Goal: Task Accomplishment & Management: Manage account settings

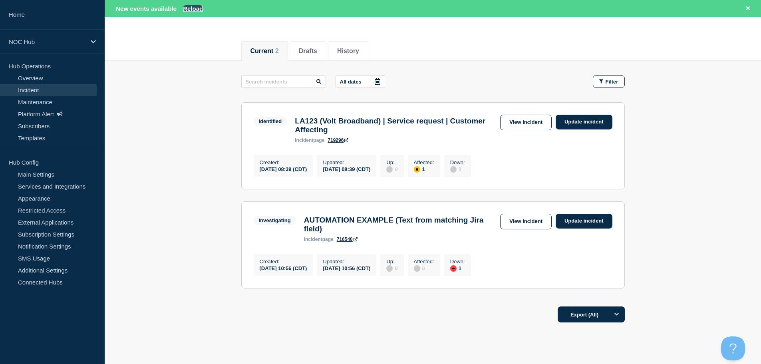
click at [200, 10] on button "Reload" at bounding box center [193, 8] width 20 height 7
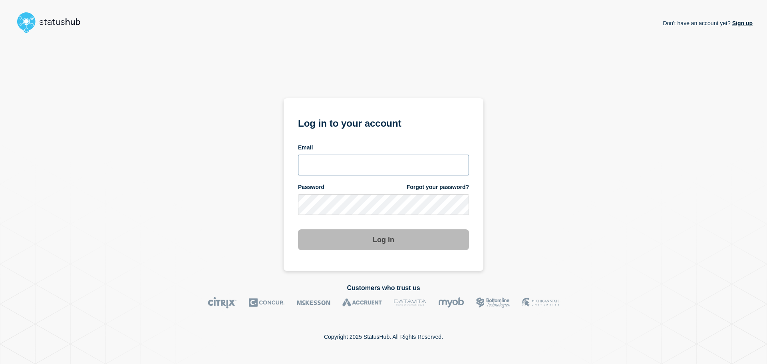
type input "ronnie.snow@conexon.us"
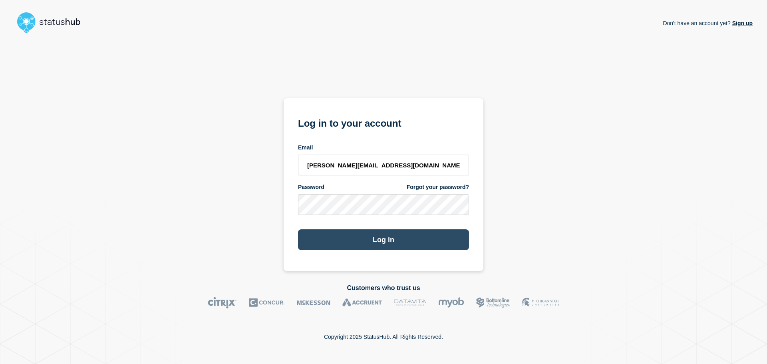
click at [414, 231] on button "Log in" at bounding box center [383, 239] width 171 height 21
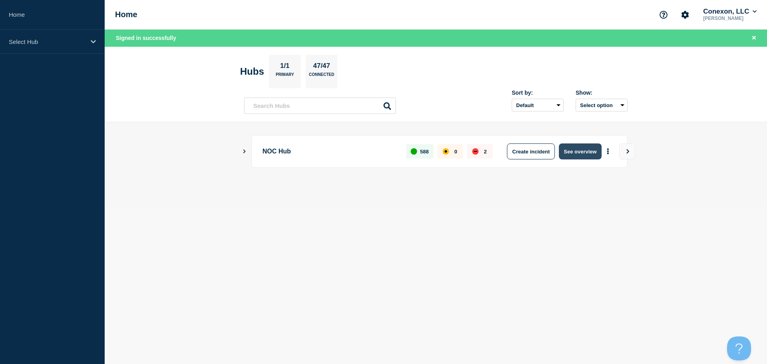
click at [586, 153] on button "See overview" at bounding box center [580, 151] width 42 height 16
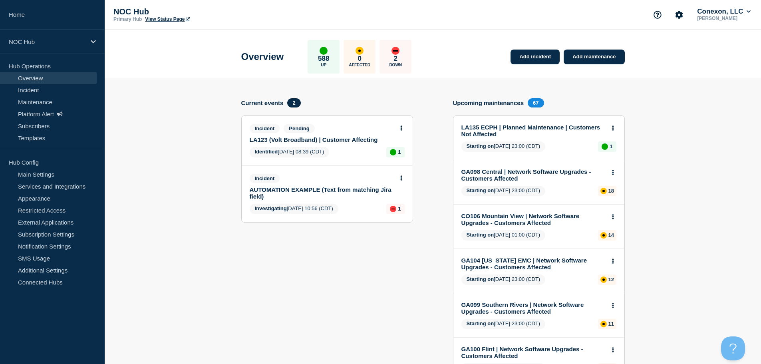
click at [402, 123] on div "Incident Pending LA123 (Volt Broadband) | Customer Affecting Identified [DATE] …" at bounding box center [327, 141] width 171 height 50
click at [402, 128] on icon at bounding box center [401, 127] width 2 height 5
click at [403, 144] on link "View incident" at bounding box center [401, 147] width 33 height 6
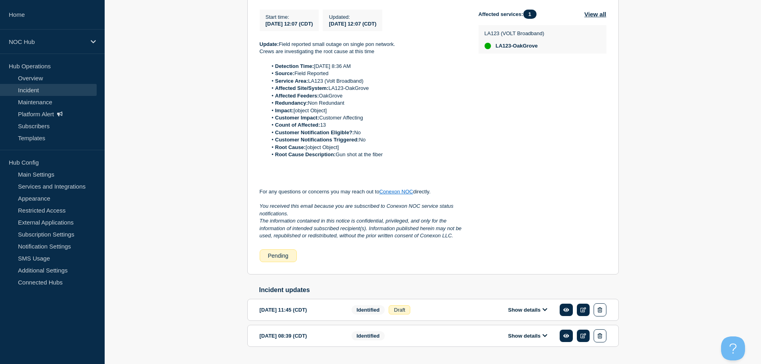
scroll to position [219, 0]
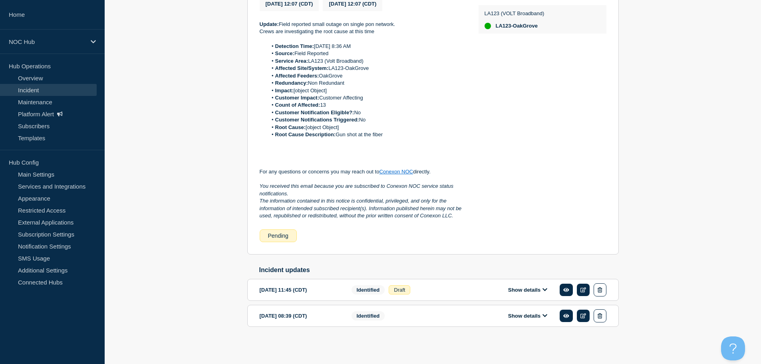
click at [547, 288] on icon at bounding box center [544, 289] width 5 height 5
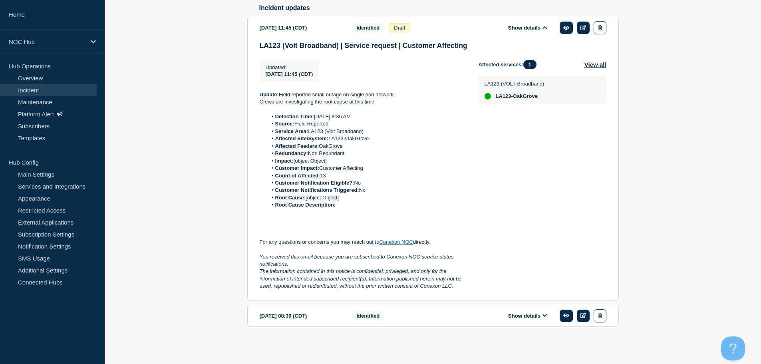
click at [533, 314] on button "Show details" at bounding box center [528, 315] width 44 height 7
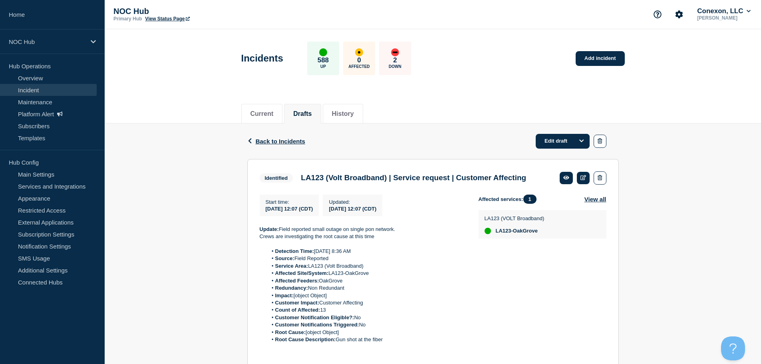
scroll to position [0, 0]
click at [287, 141] on span "Back to Incidents" at bounding box center [281, 141] width 50 height 7
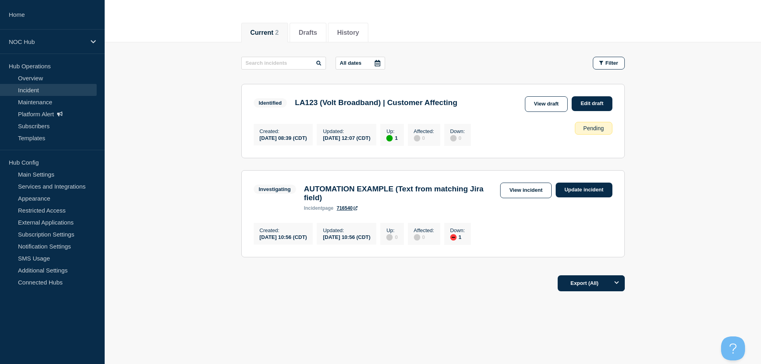
scroll to position [7, 0]
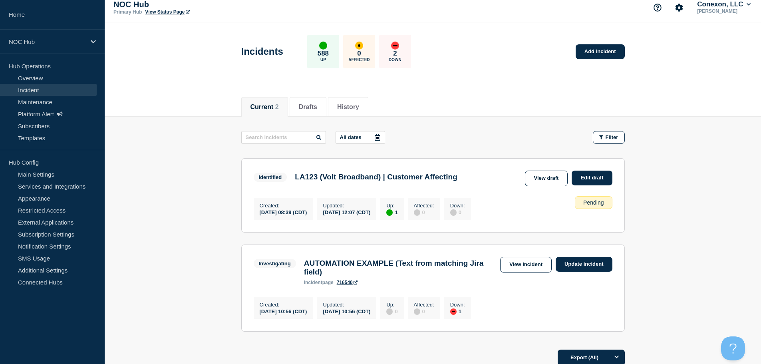
click at [425, 178] on h3 "LA123 (Volt Broadband) | Customer Affecting" at bounding box center [376, 176] width 162 height 9
click at [416, 177] on h3 "LA123 (Volt Broadband) | Customer Affecting" at bounding box center [376, 176] width 162 height 9
click at [535, 182] on link "View draft" at bounding box center [546, 178] width 43 height 16
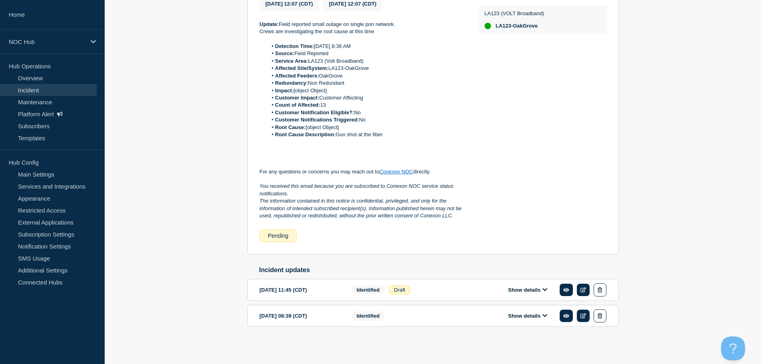
scroll to position [219, 0]
click at [517, 313] on button "Show details" at bounding box center [528, 315] width 44 height 7
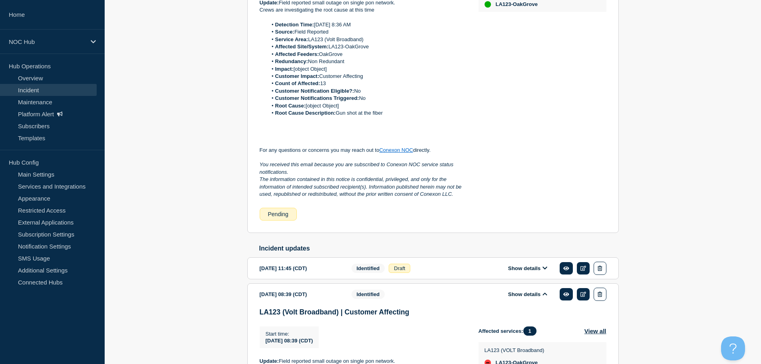
scroll to position [418, 0]
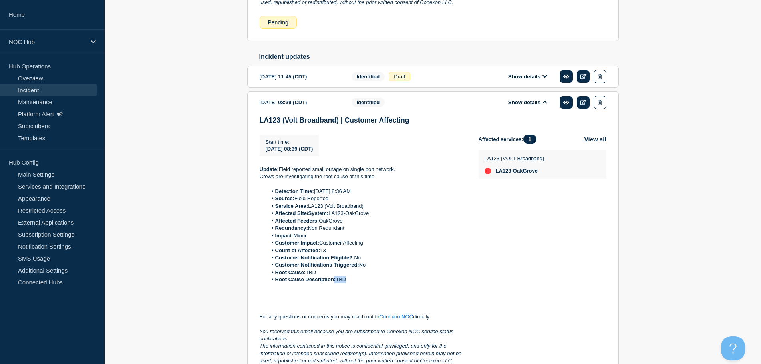
drag, startPoint x: 359, startPoint y: 296, endPoint x: 333, endPoint y: 295, distance: 26.4
click at [333, 283] on li "Root Cause Description: TBD" at bounding box center [366, 279] width 198 height 7
click at [318, 268] on strong "Customer Notifications Triggered:" at bounding box center [317, 265] width 84 height 6
drag, startPoint x: 363, startPoint y: 294, endPoint x: 335, endPoint y: 290, distance: 29.1
click at [342, 283] on li "Root Cause Description: TBD" at bounding box center [366, 279] width 198 height 7
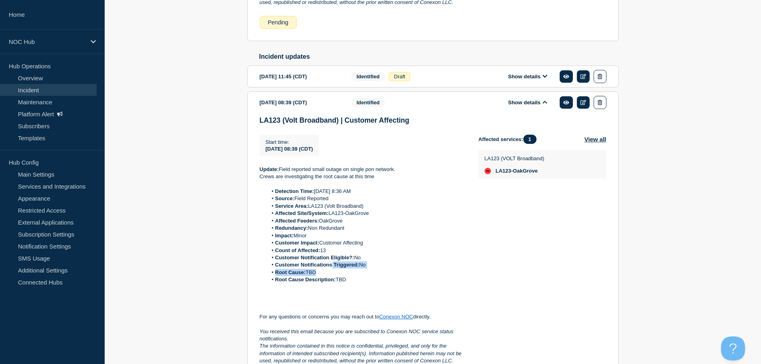
drag, startPoint x: 331, startPoint y: 282, endPoint x: 319, endPoint y: 288, distance: 13.6
click at [319, 283] on ol "Detection Time: [DATE] 8:36 AM Source: Field Reported Service Area: LA123 (Volt…" at bounding box center [363, 236] width 206 height 96
click at [400, 298] on p at bounding box center [363, 294] width 206 height 7
drag, startPoint x: 374, startPoint y: 293, endPoint x: 353, endPoint y: 287, distance: 22.3
click at [353, 283] on ol "Detection Time: [DATE] 8:36 AM Source: Field Reported Service Area: LA123 (Volt…" at bounding box center [363, 236] width 206 height 96
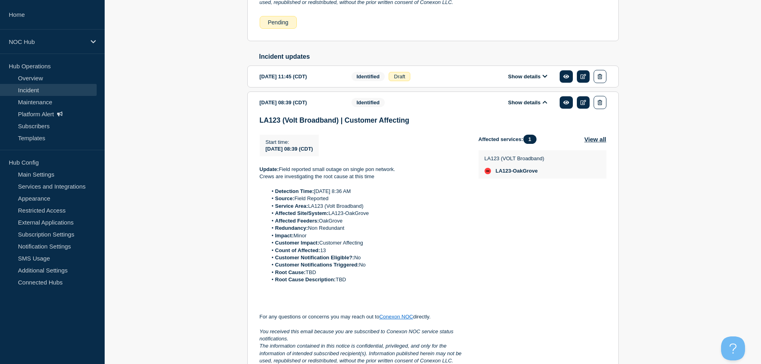
click at [370, 232] on li "Redundancy: Non Redundant" at bounding box center [366, 227] width 198 height 7
drag, startPoint x: 325, startPoint y: 252, endPoint x: 293, endPoint y: 252, distance: 31.1
click at [293, 239] on li "Impact: Minor" at bounding box center [366, 235] width 198 height 7
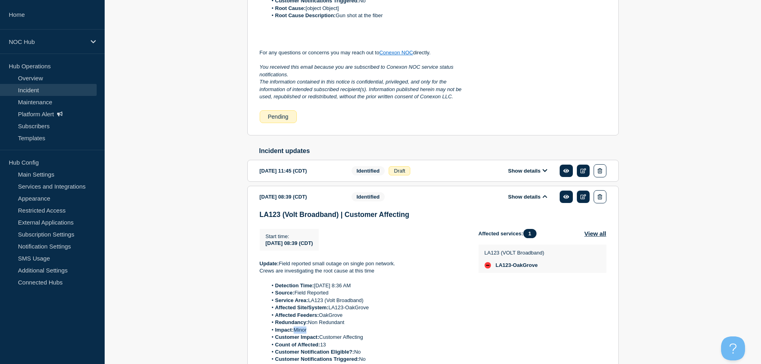
scroll to position [299, 0]
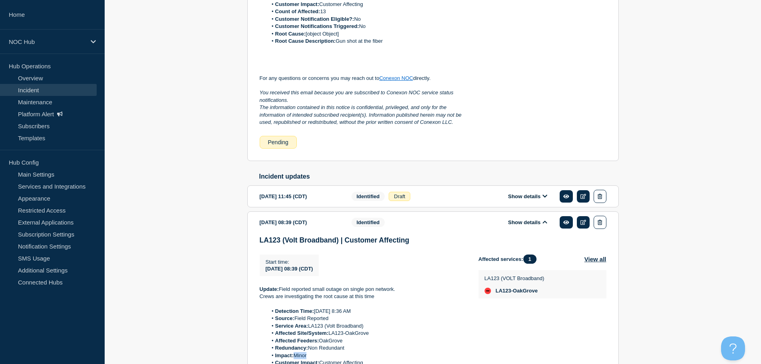
click at [540, 200] on button "Show details" at bounding box center [528, 196] width 44 height 7
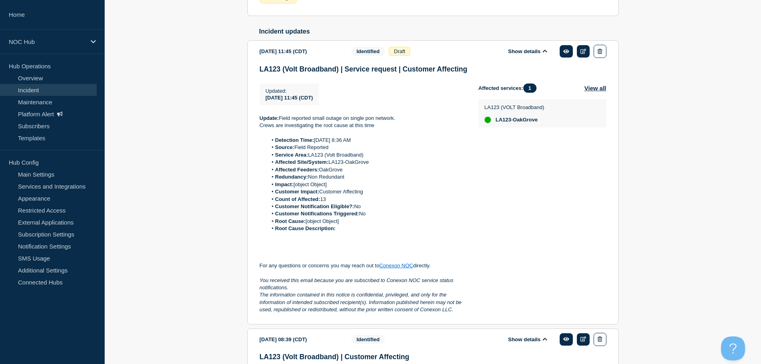
scroll to position [498, 0]
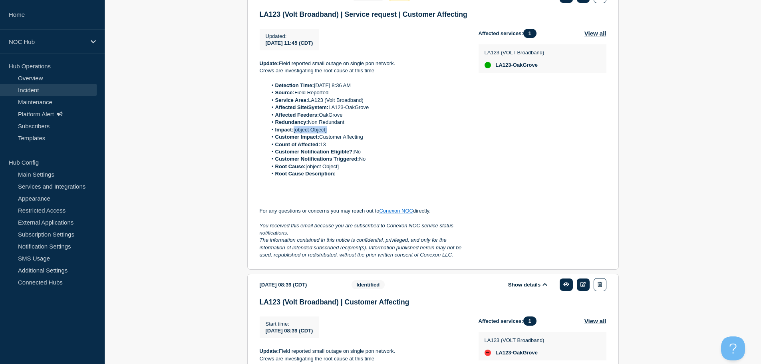
drag, startPoint x: 295, startPoint y: 144, endPoint x: 338, endPoint y: 142, distance: 43.6
click at [338, 133] on li "Impact: [object Object]" at bounding box center [366, 129] width 198 height 7
click at [353, 133] on li "Impact: [object Object]" at bounding box center [366, 129] width 198 height 7
drag, startPoint x: 293, startPoint y: 145, endPoint x: 357, endPoint y: 144, distance: 63.9
click at [357, 133] on li "Impact: [object Object]" at bounding box center [366, 129] width 198 height 7
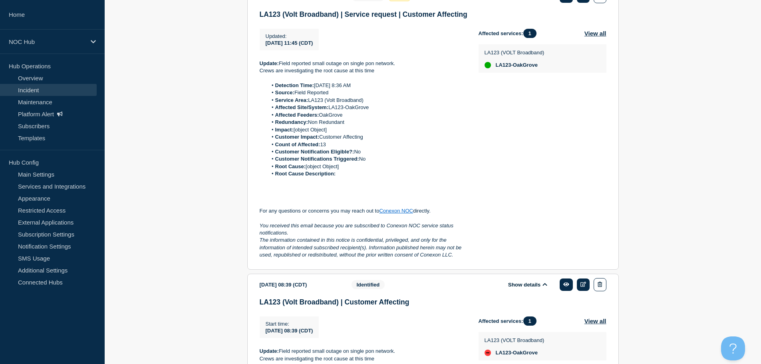
click at [361, 141] on li "Customer Impact: Customer Affecting" at bounding box center [366, 136] width 198 height 7
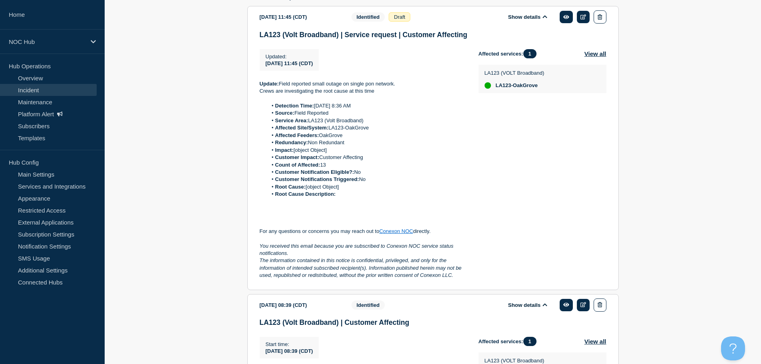
scroll to position [458, 0]
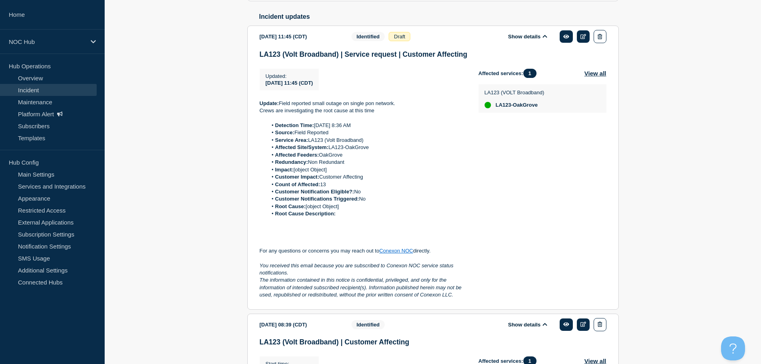
drag, startPoint x: 324, startPoint y: 148, endPoint x: 293, endPoint y: 189, distance: 50.8
click at [277, 151] on ol "Detection Time: [DATE] 8:36 AM Source: Field Reported Service Area: LA123 (Volt…" at bounding box center [363, 170] width 206 height 96
drag, startPoint x: 334, startPoint y: 183, endPoint x: 333, endPoint y: 198, distance: 14.9
click at [300, 173] on li "Impact: [object Object]" at bounding box center [366, 169] width 198 height 7
drag, startPoint x: 363, startPoint y: 223, endPoint x: 307, endPoint y: 219, distance: 55.7
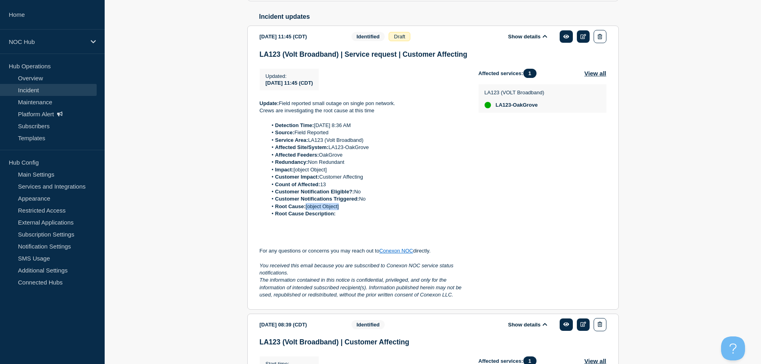
click at [307, 210] on li "Root Cause: [object Object]" at bounding box center [366, 206] width 198 height 7
click at [406, 217] on li "Root Cause Description:" at bounding box center [366, 213] width 198 height 7
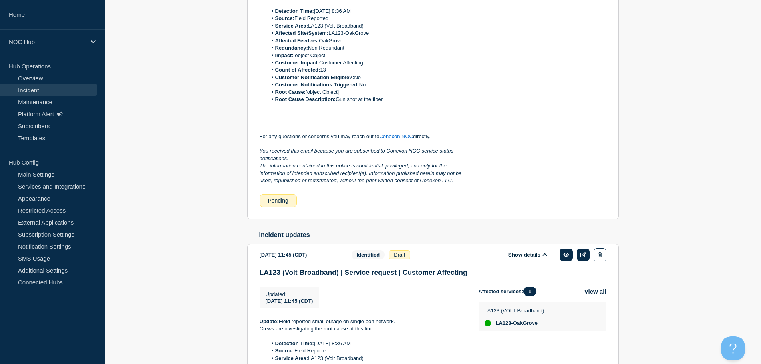
scroll to position [99, 0]
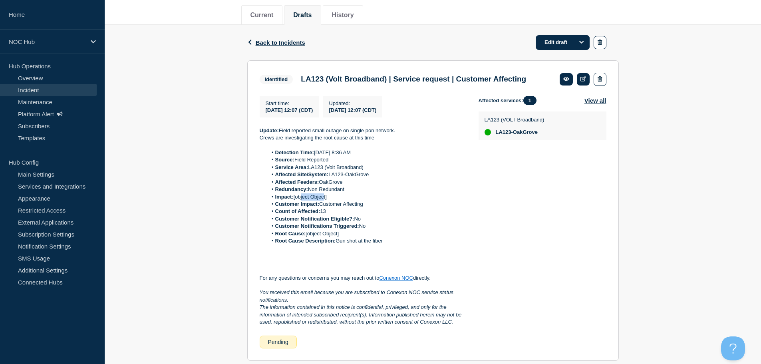
drag, startPoint x: 302, startPoint y: 209, endPoint x: 334, endPoint y: 208, distance: 32.0
click at [327, 200] on li "Impact: [object Object]" at bounding box center [366, 196] width 198 height 7
drag, startPoint x: 312, startPoint y: 246, endPoint x: 335, endPoint y: 248, distance: 22.5
click at [335, 237] on li "Root Cause: [object Object]" at bounding box center [366, 233] width 198 height 7
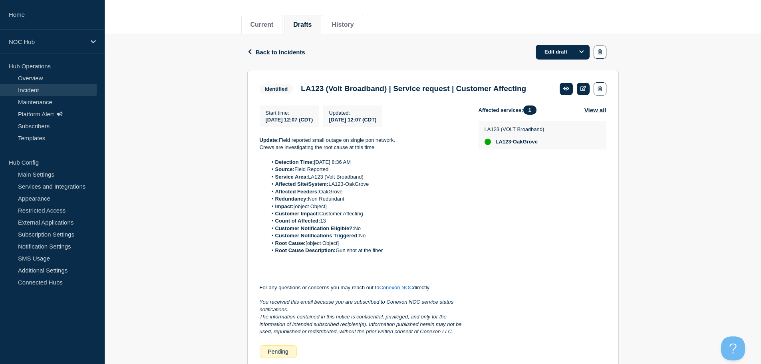
click at [371, 243] on ol "Detection Time: [DATE] 8:36 AM Source: Field Reported Service Area: LA123 (Volt…" at bounding box center [363, 207] width 206 height 96
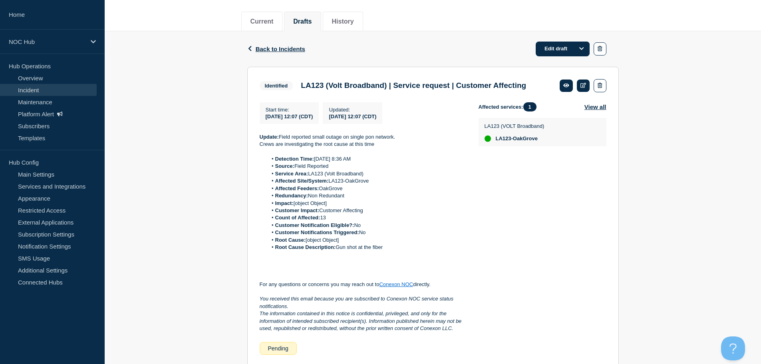
scroll to position [139, 0]
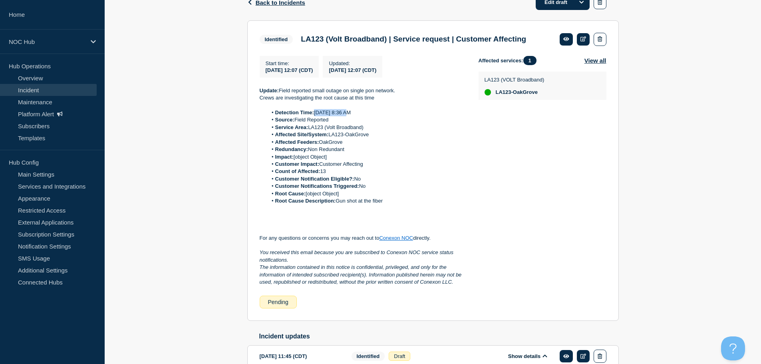
drag, startPoint x: 313, startPoint y: 121, endPoint x: 363, endPoint y: 126, distance: 50.1
click at [348, 116] on li "Detection Time: [DATE] 8:36 AM" at bounding box center [366, 112] width 198 height 7
click at [365, 116] on li "Detection Time: [DATE] 8:36 AM" at bounding box center [366, 112] width 198 height 7
drag, startPoint x: 285, startPoint y: 315, endPoint x: 293, endPoint y: 313, distance: 9.2
click at [273, 308] on div "Pending" at bounding box center [278, 301] width 37 height 13
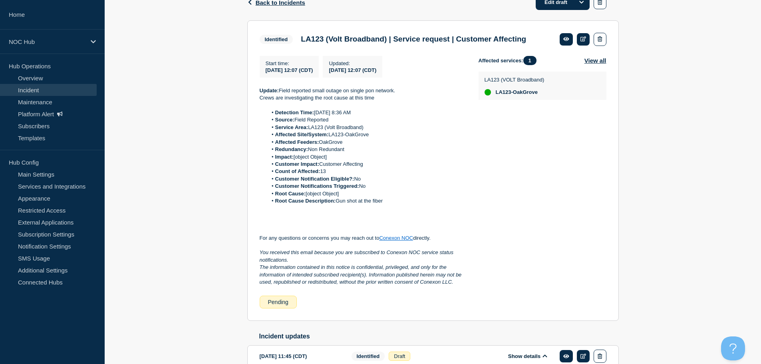
click at [293, 308] on div "Pending" at bounding box center [278, 301] width 37 height 13
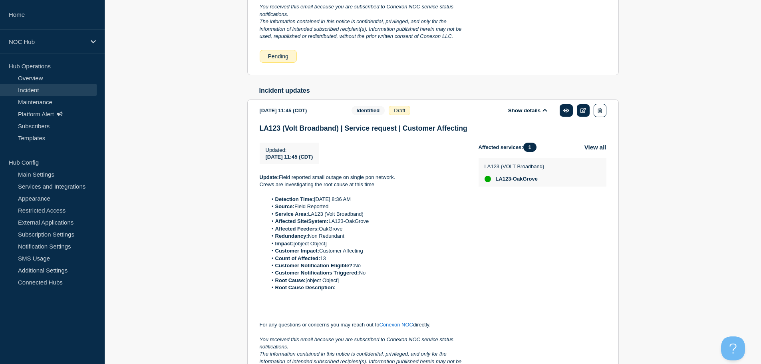
scroll to position [346, 0]
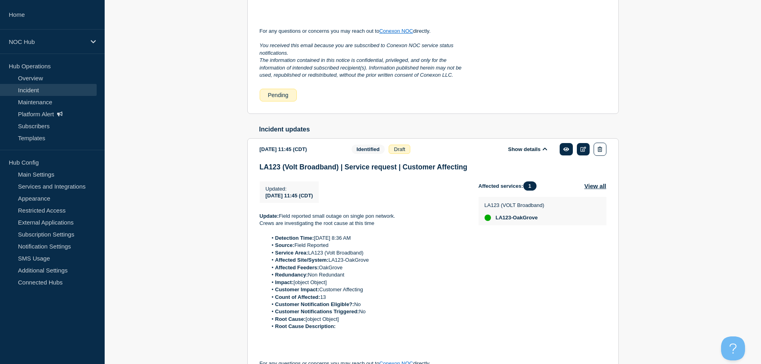
drag, startPoint x: 499, startPoint y: 215, endPoint x: 404, endPoint y: 208, distance: 94.5
drag, startPoint x: 404, startPoint y: 208, endPoint x: 375, endPoint y: 231, distance: 37.5
click at [375, 220] on p "Update: Field reported small outage on single pon network." at bounding box center [363, 215] width 206 height 7
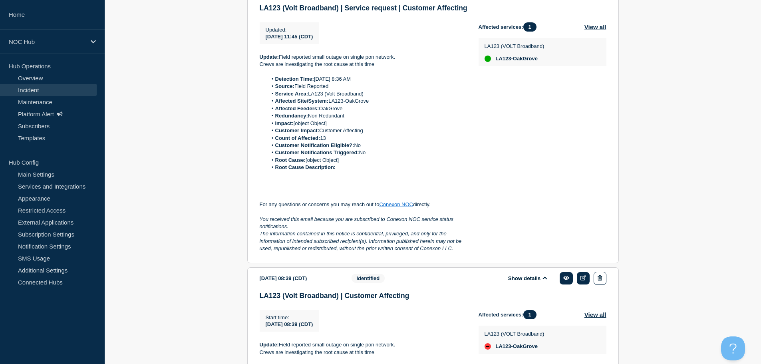
scroll to position [466, 0]
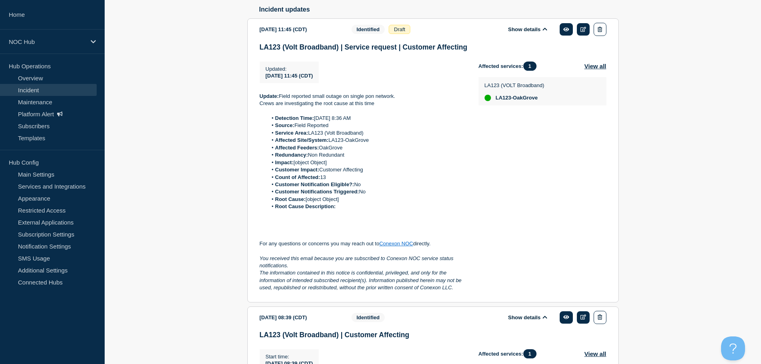
drag, startPoint x: 352, startPoint y: 214, endPoint x: 359, endPoint y: 181, distance: 33.0
click at [352, 203] on li "Root Cause: [object Object]" at bounding box center [366, 199] width 198 height 7
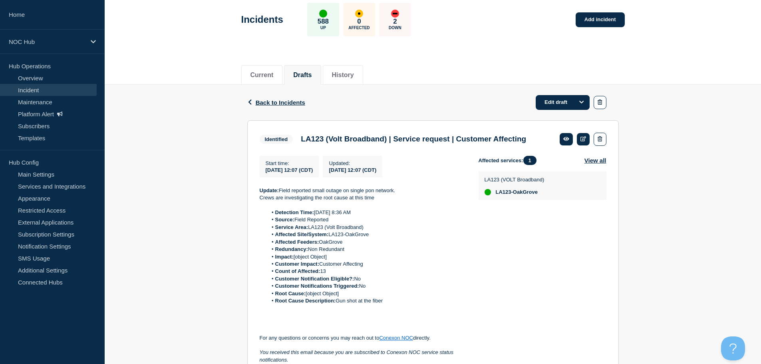
scroll to position [0, 0]
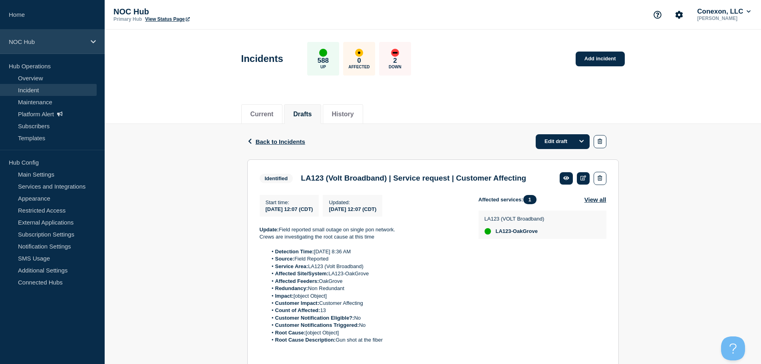
click at [57, 38] on p "NOC Hub" at bounding box center [47, 41] width 77 height 7
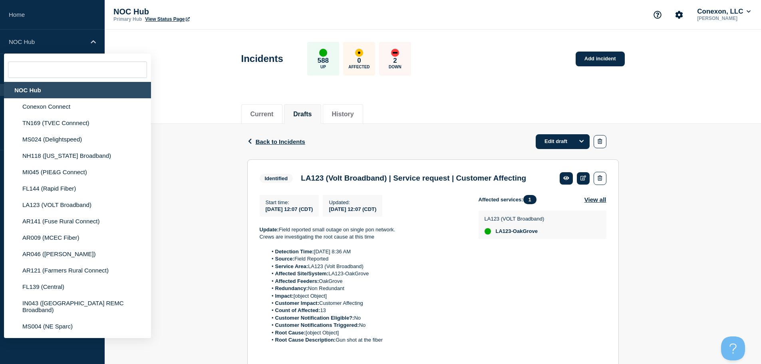
click at [181, 44] on header "Incidents 588 Up 0 Affected 2 Down Add incident" at bounding box center [433, 63] width 656 height 67
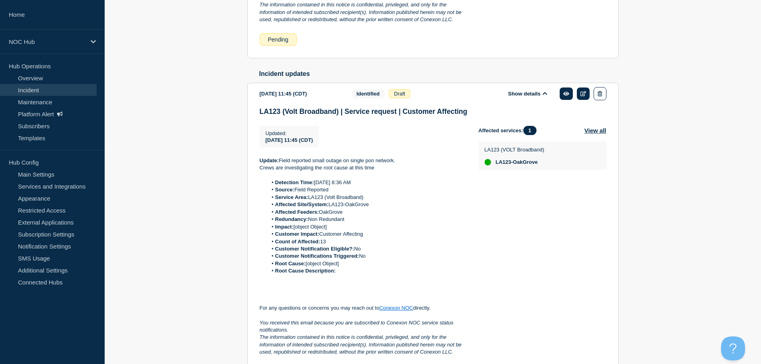
scroll to position [439, 0]
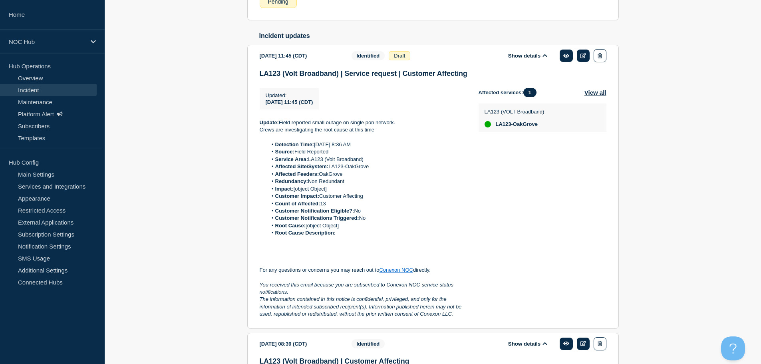
drag, startPoint x: 362, startPoint y: 238, endPoint x: 394, endPoint y: 240, distance: 32.4
click at [355, 229] on li "Root Cause: [object Object]" at bounding box center [366, 225] width 198 height 7
click at [428, 229] on li "Root Cause: [object Object]" at bounding box center [366, 225] width 198 height 7
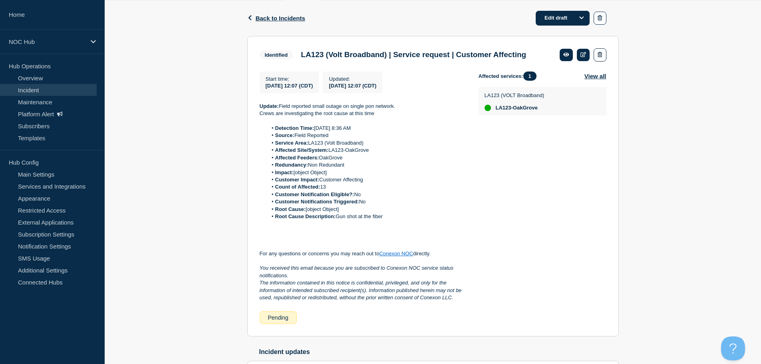
scroll to position [120, 0]
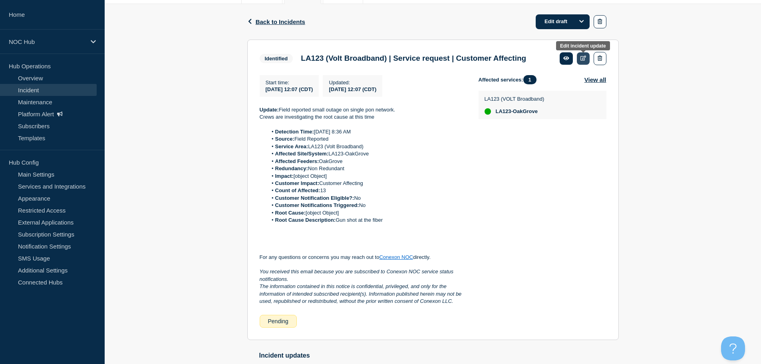
click at [586, 59] on link at bounding box center [583, 58] width 13 height 12
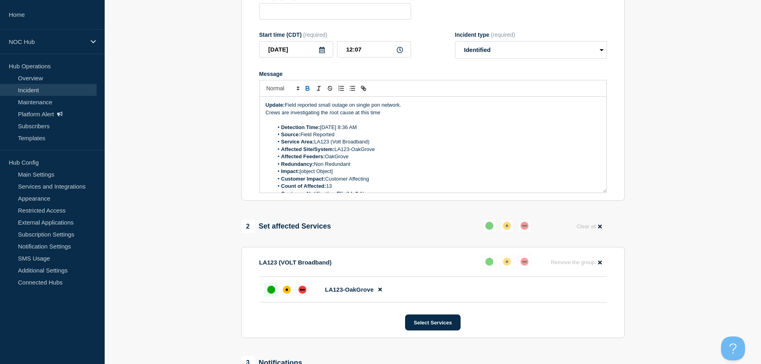
type input "LA123 (Volt Broadband) | Service request | Customer Affecting"
type input "12:07"
select select "identified"
radio input "false"
radio input "true"
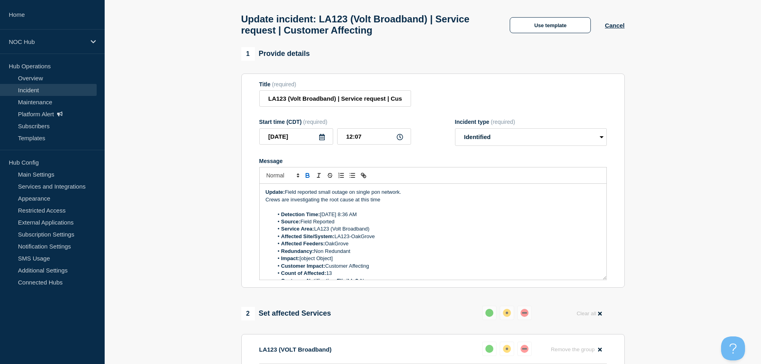
scroll to position [31, 0]
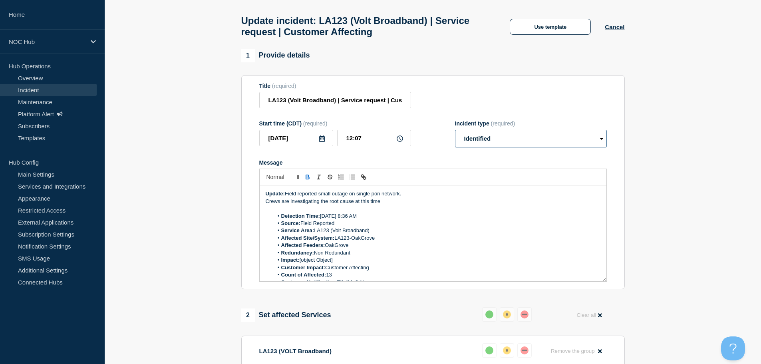
click at [524, 141] on select "Select option Investigating Identified Monitoring Resolved" at bounding box center [531, 139] width 152 height 18
click at [472, 81] on section "Title (required) LA123 (Volt Broadband) | Service request | Customer Affecting …" at bounding box center [432, 182] width 383 height 214
drag, startPoint x: 344, startPoint y: 103, endPoint x: 367, endPoint y: 104, distance: 22.8
click at [366, 104] on input "LA123 (Volt Broadband) | Service request | Customer Affecting" at bounding box center [335, 100] width 152 height 16
click at [376, 104] on input "LA123 (Volt Broadband) | Service request | Customer Affecting" at bounding box center [335, 100] width 152 height 16
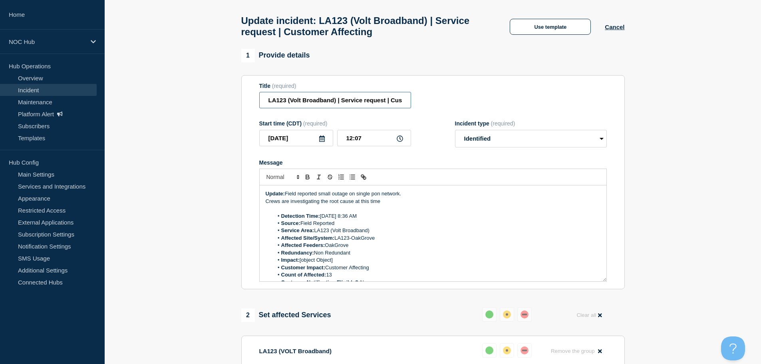
scroll to position [0, 46]
drag, startPoint x: 359, startPoint y: 106, endPoint x: 298, endPoint y: 106, distance: 61.5
click at [297, 106] on input "LA123 (Volt Broadband) | Service request | Customer Affecting" at bounding box center [335, 100] width 152 height 16
click at [348, 106] on input "LA123 (Volt Broadband) | Service request | Customer Affecting" at bounding box center [335, 100] width 152 height 16
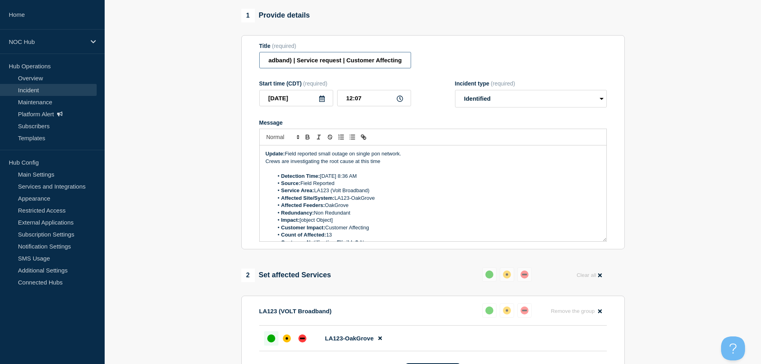
scroll to position [0, 0]
drag, startPoint x: 323, startPoint y: 59, endPoint x: 204, endPoint y: 59, distance: 118.6
click at [204, 59] on section "1 Provide details Title (required) LA123 (Volt Broadband) | Service request | C…" at bounding box center [433, 258] width 656 height 499
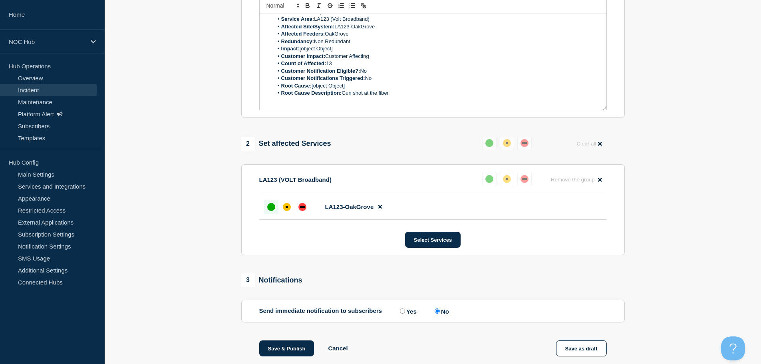
scroll to position [231, 0]
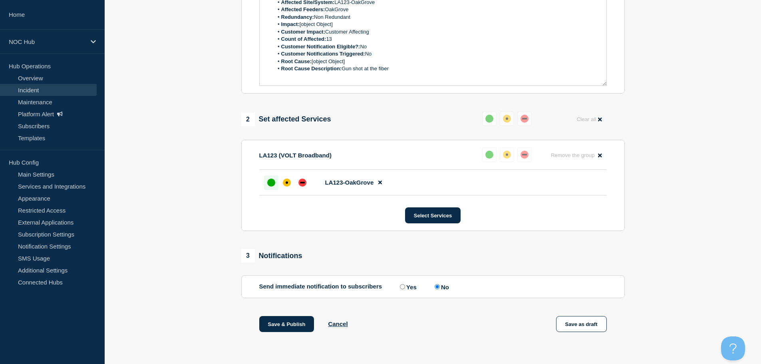
click at [334, 329] on div "Save & Publish Cancel" at bounding box center [303, 324] width 89 height 16
drag, startPoint x: 349, startPoint y: 308, endPoint x: 347, endPoint y: 313, distance: 5.4
click at [347, 311] on div "1 Provide details Title (required) LA123 (Volt Broadband) | Service request | C…" at bounding box center [432, 102] width 393 height 499
click at [335, 331] on div "Save & Publish Cancel" at bounding box center [303, 324] width 89 height 16
click at [339, 324] on button "Cancel" at bounding box center [338, 323] width 20 height 7
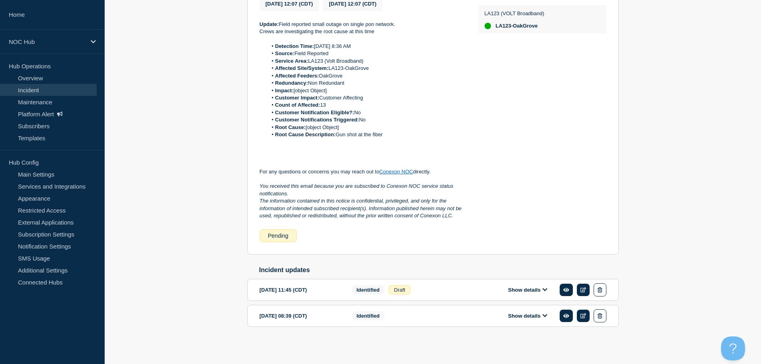
scroll to position [219, 0]
click at [371, 313] on span "Identified" at bounding box center [368, 315] width 34 height 9
click at [536, 313] on div "Show details" at bounding box center [533, 315] width 146 height 13
click at [536, 316] on button "Show details" at bounding box center [528, 315] width 44 height 7
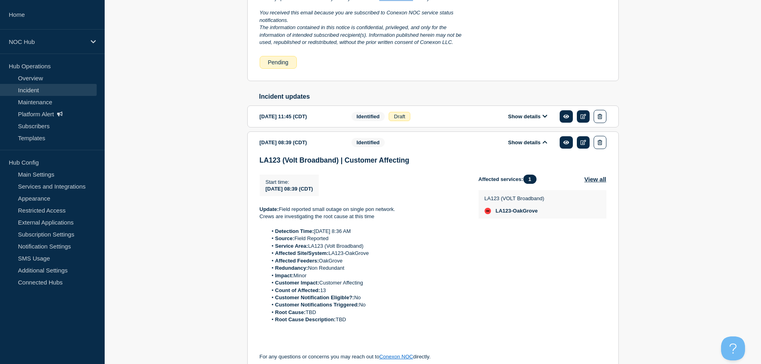
scroll to position [418, 0]
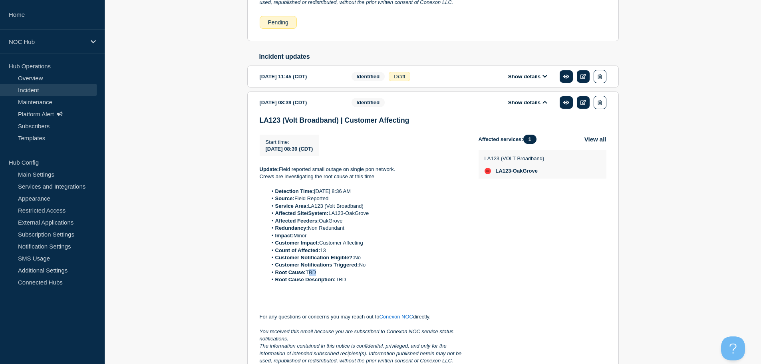
drag, startPoint x: 322, startPoint y: 286, endPoint x: 311, endPoint y: 287, distance: 11.2
click at [311, 276] on li "Root Cause: TBD" at bounding box center [366, 272] width 198 height 7
click at [394, 283] on li "Root Cause Description: TBD" at bounding box center [366, 279] width 198 height 7
drag, startPoint x: 318, startPoint y: 253, endPoint x: 296, endPoint y: 250, distance: 22.1
click at [296, 239] on li "Impact: Minor" at bounding box center [366, 235] width 198 height 7
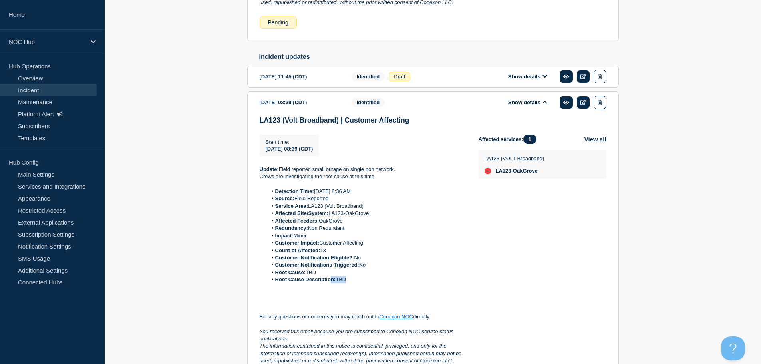
drag, startPoint x: 364, startPoint y: 294, endPoint x: 331, endPoint y: 291, distance: 32.5
click at [331, 283] on li "Root Cause Description: TBD" at bounding box center [366, 279] width 198 height 7
click at [348, 268] on strong "Customer Notifications Triggered:" at bounding box center [317, 265] width 84 height 6
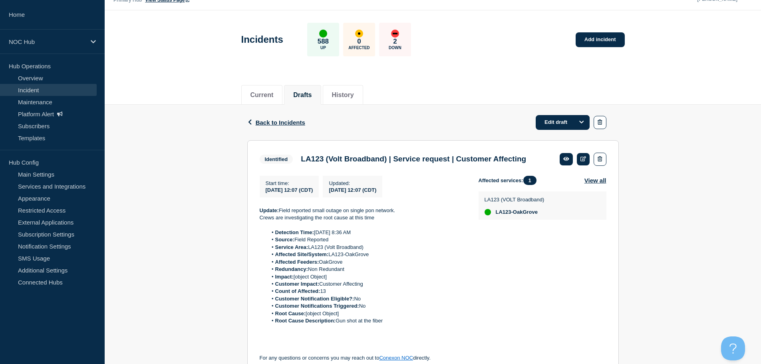
scroll to position [139, 0]
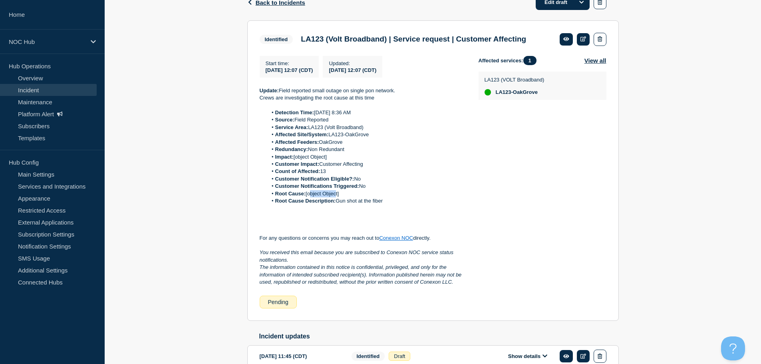
drag, startPoint x: 311, startPoint y: 203, endPoint x: 362, endPoint y: 208, distance: 51.3
click at [338, 197] on li "Root Cause: [object Object]" at bounding box center [366, 193] width 198 height 7
click at [376, 204] on li "Root Cause Description: Gun shot at the fiber" at bounding box center [366, 200] width 198 height 7
drag, startPoint x: 307, startPoint y: 202, endPoint x: 346, endPoint y: 202, distance: 39.1
click at [321, 197] on li "Root Cause: [object Object]" at bounding box center [366, 193] width 198 height 7
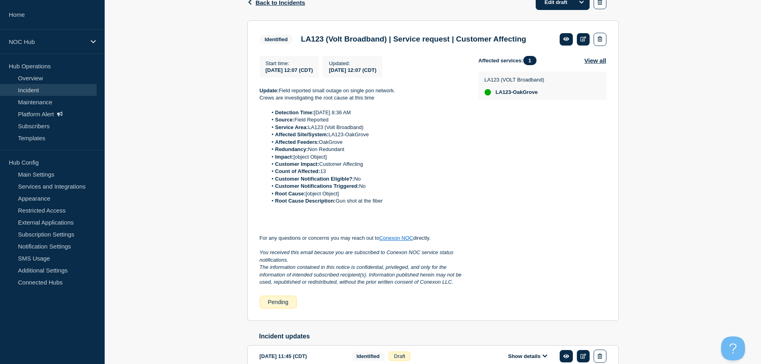
click at [362, 190] on li "Customer Notifications Triggered: No" at bounding box center [366, 185] width 198 height 7
drag, startPoint x: 303, startPoint y: 206, endPoint x: 341, endPoint y: 207, distance: 38.8
click at [338, 197] on li "Root Cause: [object Object]" at bounding box center [366, 193] width 198 height 7
click at [383, 197] on li "Root Cause: [object Object]" at bounding box center [366, 193] width 198 height 7
drag, startPoint x: 353, startPoint y: 208, endPoint x: 306, endPoint y: 203, distance: 47.3
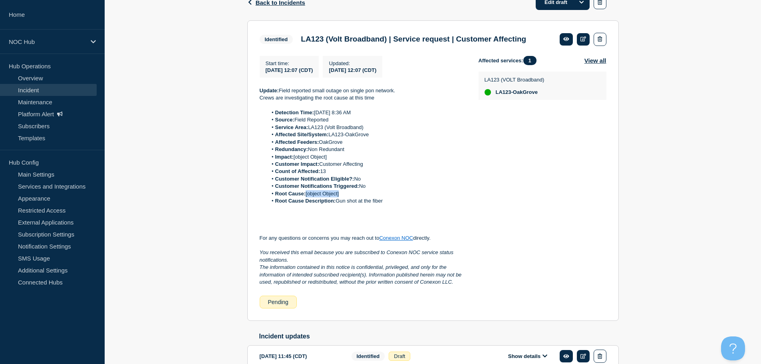
click at [306, 197] on li "Root Cause: [object Object]" at bounding box center [366, 193] width 198 height 7
click at [311, 197] on li "Root Cause: [object Object]" at bounding box center [366, 193] width 198 height 7
drag, startPoint x: 370, startPoint y: 206, endPoint x: 355, endPoint y: 205, distance: 15.6
click at [369, 197] on li "Root Cause: [object Object]" at bounding box center [366, 193] width 198 height 7
drag, startPoint x: 355, startPoint y: 205, endPoint x: 309, endPoint y: 206, distance: 45.1
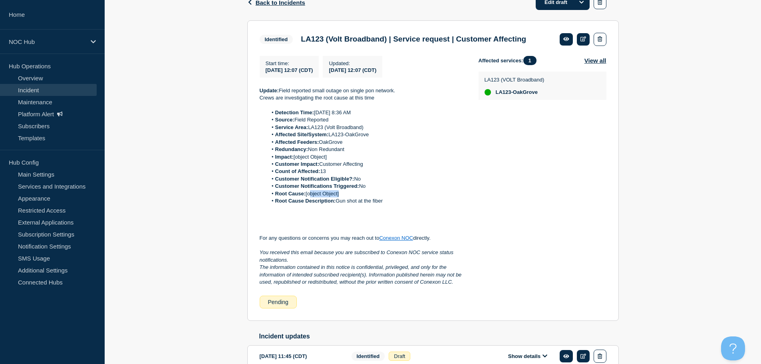
click at [309, 197] on li "Root Cause: [object Object]" at bounding box center [366, 193] width 198 height 7
drag, startPoint x: 307, startPoint y: 207, endPoint x: 370, endPoint y: 204, distance: 62.7
click at [367, 197] on li "Root Cause: [object Object]" at bounding box center [366, 193] width 198 height 7
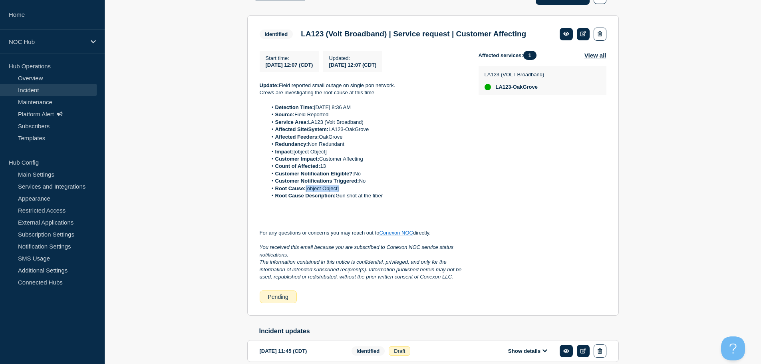
scroll to position [123, 0]
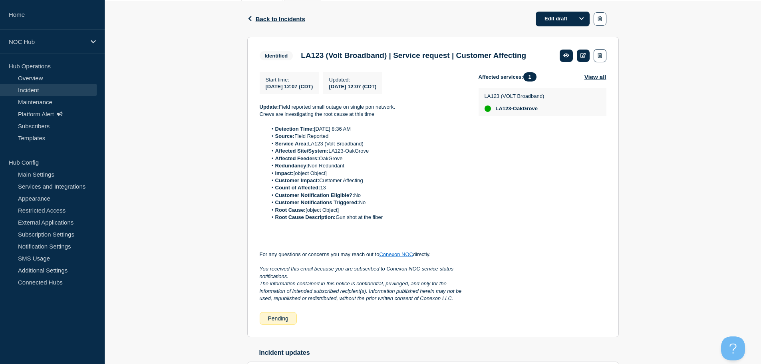
click at [384, 140] on li "Source: Field Reported" at bounding box center [366, 136] width 198 height 7
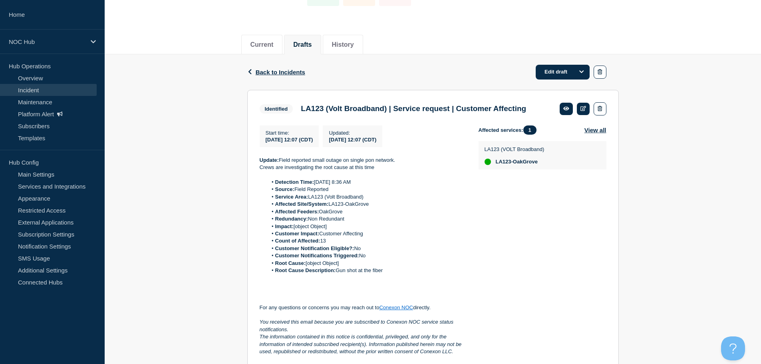
scroll to position [83, 0]
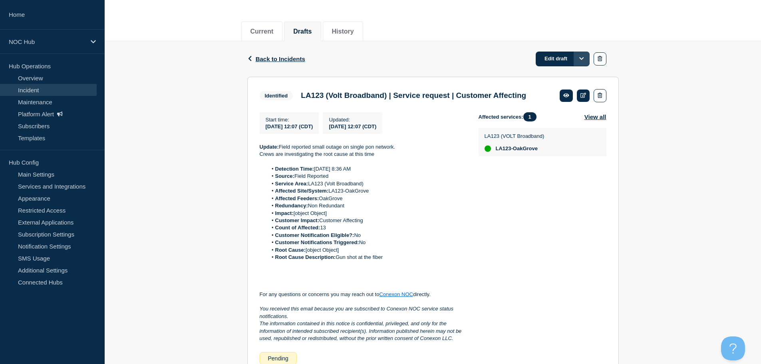
click at [585, 60] on button "Options" at bounding box center [581, 59] width 16 height 14
click at [561, 59] on link "Edit draft" at bounding box center [562, 59] width 54 height 15
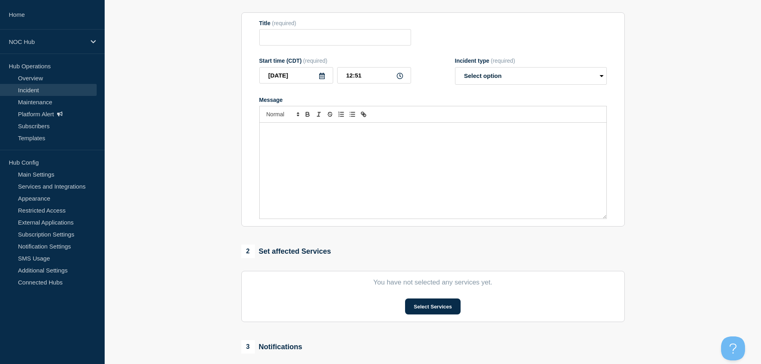
type input "LA123 (Volt Broadband) | Service request | Customer Affecting"
type input "12:07"
select select "identified"
radio input "false"
radio input "true"
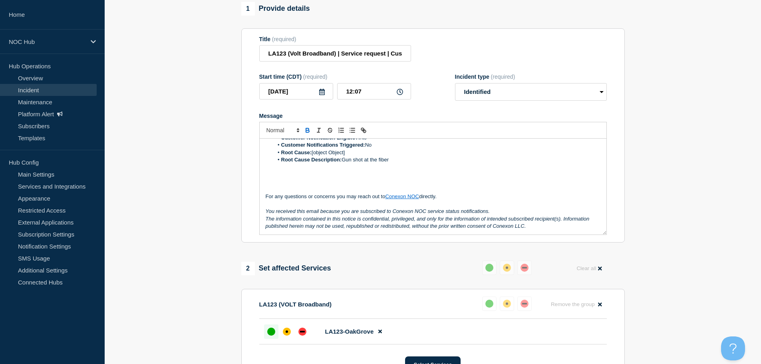
scroll to position [231, 0]
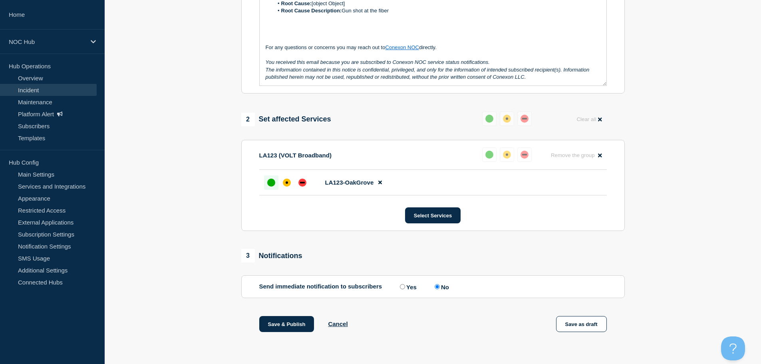
click at [407, 287] on label "Yes" at bounding box center [407, 287] width 19 height 8
click at [405, 287] on input "Yes" at bounding box center [402, 286] width 5 height 5
radio input "true"
radio input "false"
click at [357, 319] on div "Save & Publish Cancel Save as draft" at bounding box center [432, 334] width 383 height 36
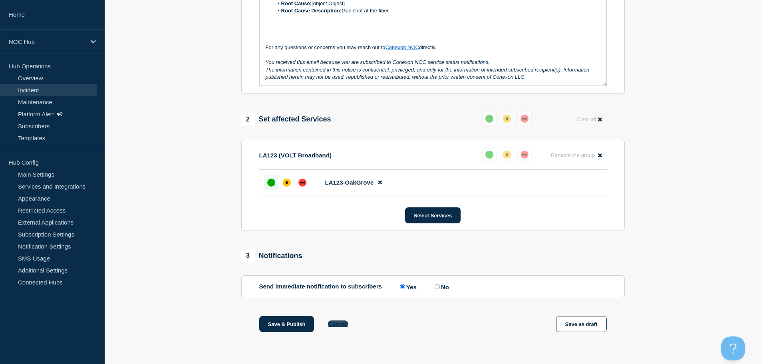
click at [343, 325] on button "Cancel" at bounding box center [338, 323] width 20 height 7
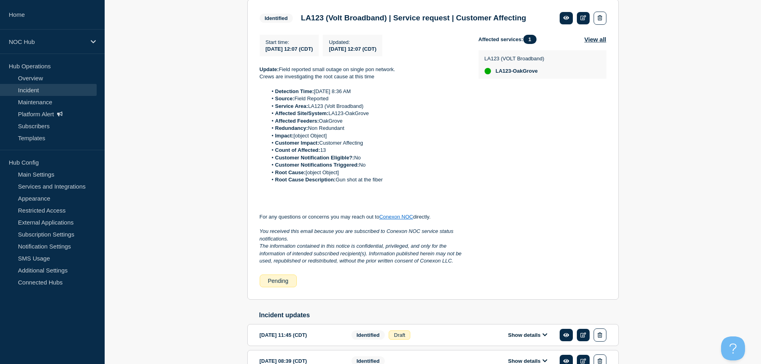
scroll to position [219, 0]
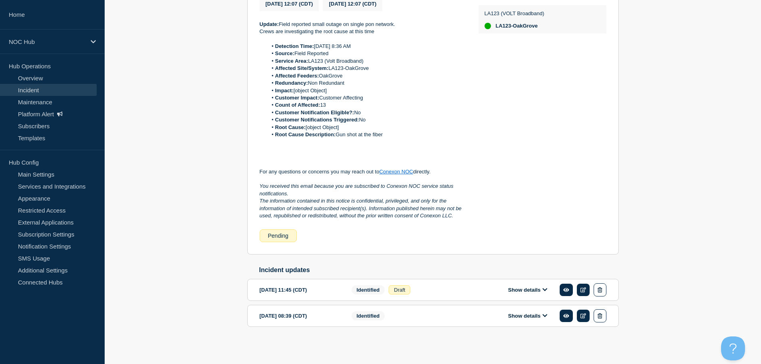
click at [547, 318] on button "Show details" at bounding box center [528, 315] width 44 height 7
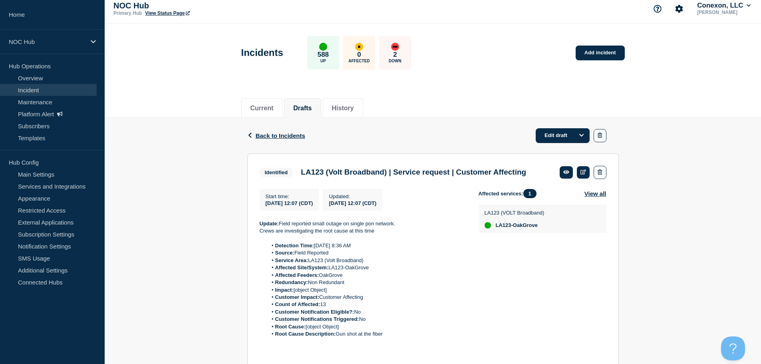
scroll to position [3, 0]
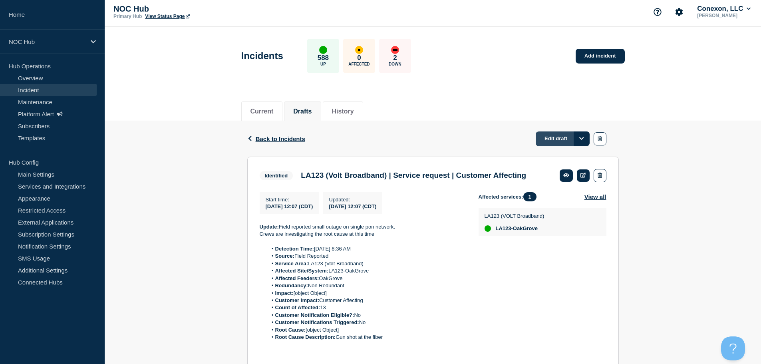
click at [555, 135] on link "Edit draft" at bounding box center [562, 138] width 54 height 15
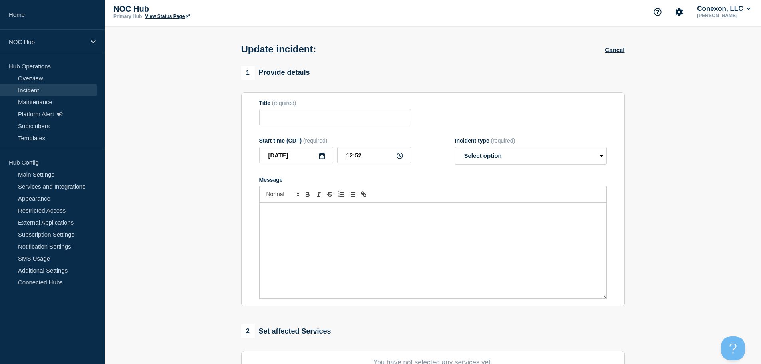
type input "LA123 (Volt Broadband) | Service request | Customer Affecting"
type input "12:07"
select select "identified"
radio input "false"
radio input "true"
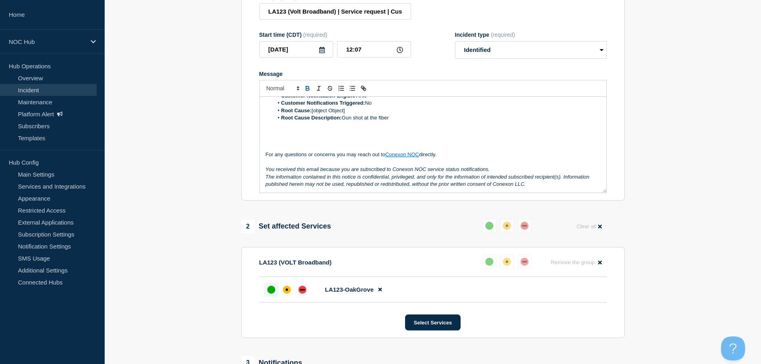
scroll to position [231, 0]
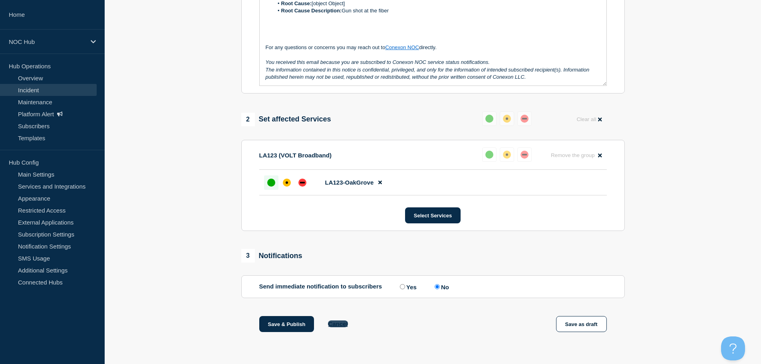
click at [333, 323] on button "Cancel" at bounding box center [338, 323] width 20 height 7
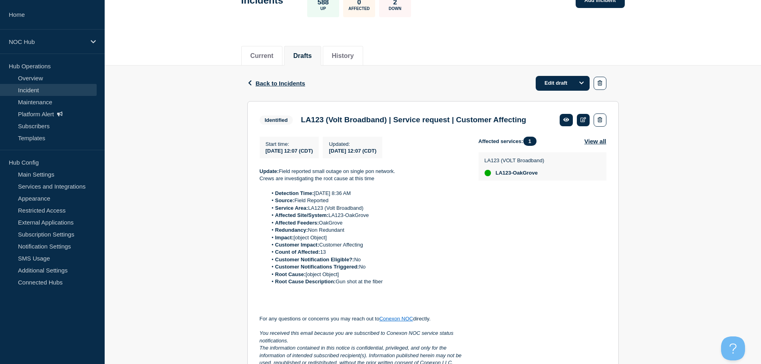
scroll to position [120, 0]
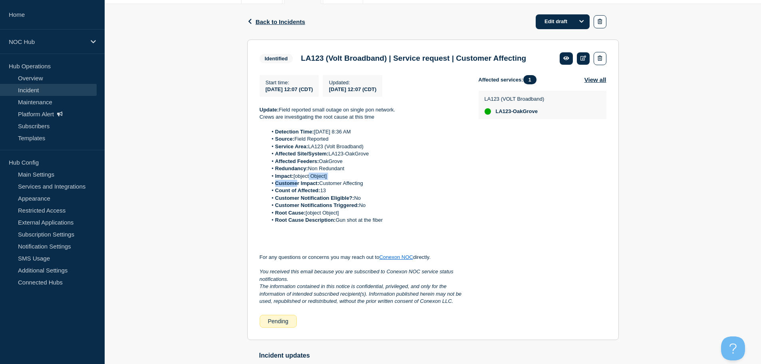
drag, startPoint x: 298, startPoint y: 192, endPoint x: 315, endPoint y: 190, distance: 17.6
click at [314, 190] on ol "Detection Time: [DATE] 8:36 AM Source: Field Reported Service Area: LA123 (Volt…" at bounding box center [363, 176] width 206 height 96
click at [337, 180] on li "Impact: [object Object]" at bounding box center [366, 175] width 198 height 7
drag, startPoint x: 315, startPoint y: 186, endPoint x: 301, endPoint y: 187, distance: 13.6
click at [301, 180] on li "Impact: [object Object]" at bounding box center [366, 175] width 198 height 7
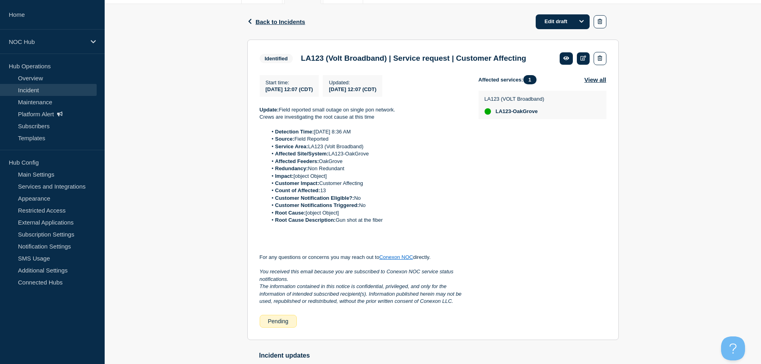
click at [419, 187] on li "Customer Impact: Customer Affecting" at bounding box center [366, 183] width 198 height 7
drag, startPoint x: 285, startPoint y: 121, endPoint x: 408, endPoint y: 133, distance: 124.0
click at [383, 132] on div "Update: Field reported small outage on single pon network. Crews are investigat…" at bounding box center [363, 205] width 206 height 199
click at [409, 128] on p at bounding box center [363, 124] width 206 height 7
drag, startPoint x: 276, startPoint y: 121, endPoint x: 410, endPoint y: 131, distance: 133.8
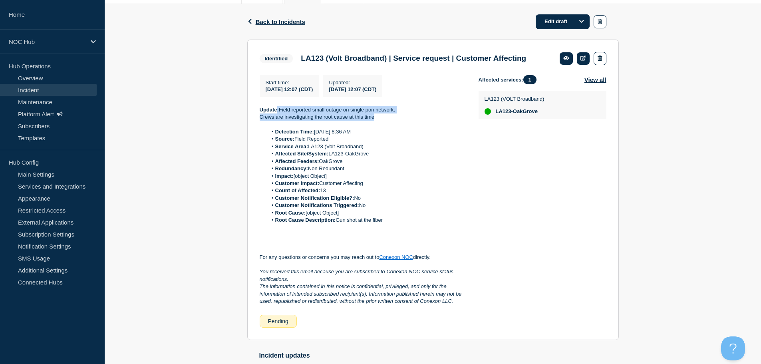
click at [381, 126] on div "Update: Field reported small outage on single pon network. Crews are investigat…" at bounding box center [363, 205] width 206 height 199
click at [426, 128] on p at bounding box center [363, 124] width 206 height 7
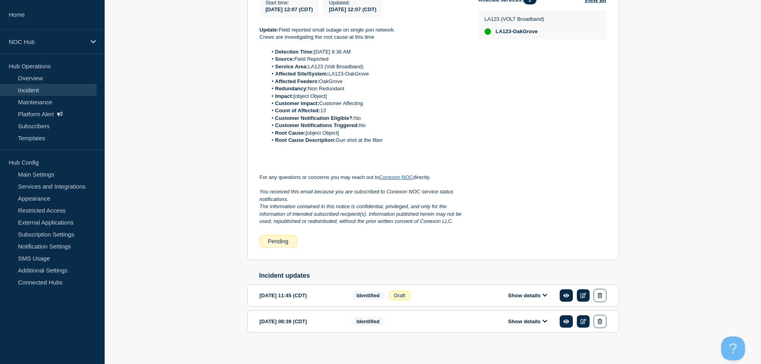
scroll to position [219, 0]
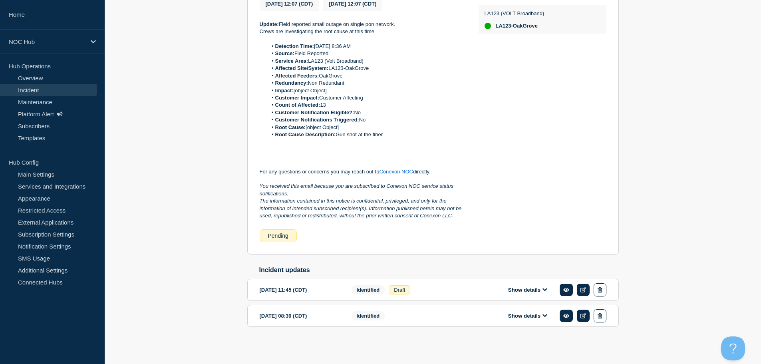
click at [510, 315] on button "Show details" at bounding box center [528, 315] width 44 height 7
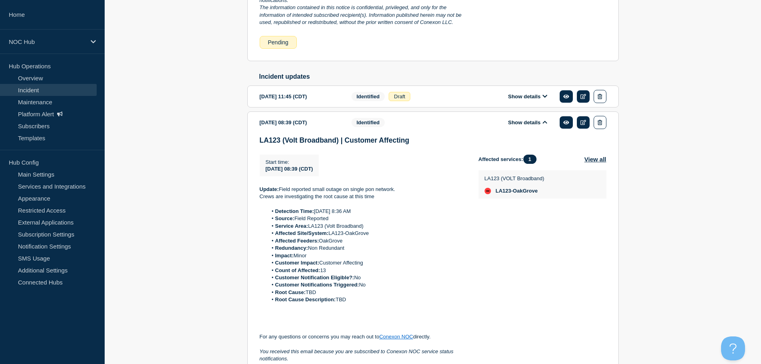
scroll to position [418, 0]
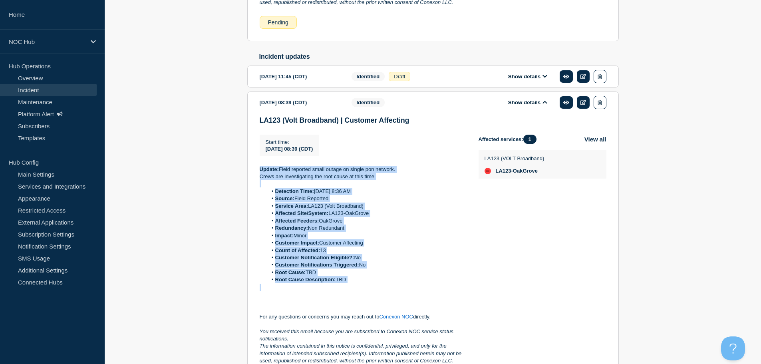
drag, startPoint x: 305, startPoint y: 285, endPoint x: 274, endPoint y: 179, distance: 111.0
click at [245, 179] on div "Back Back to Incidents Edit draft Identified LA123 (Volt Broadband) | Service r…" at bounding box center [432, 52] width 383 height 695
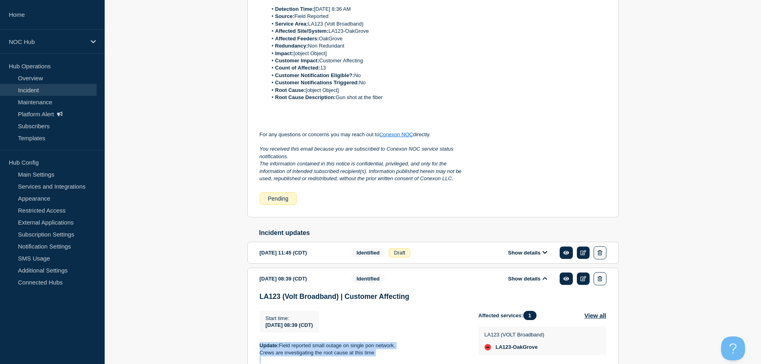
scroll to position [0, 0]
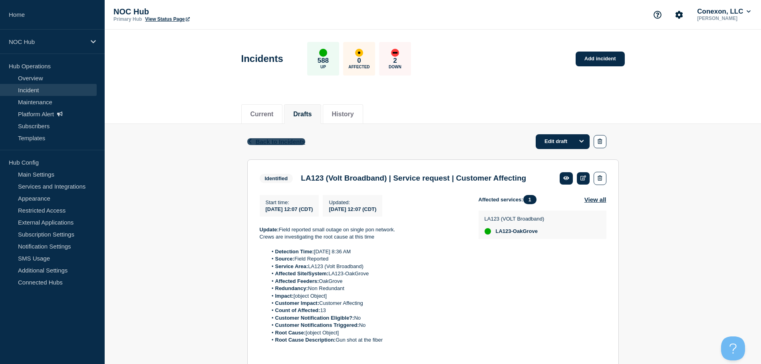
click at [270, 140] on span "Back to Incidents" at bounding box center [281, 141] width 50 height 7
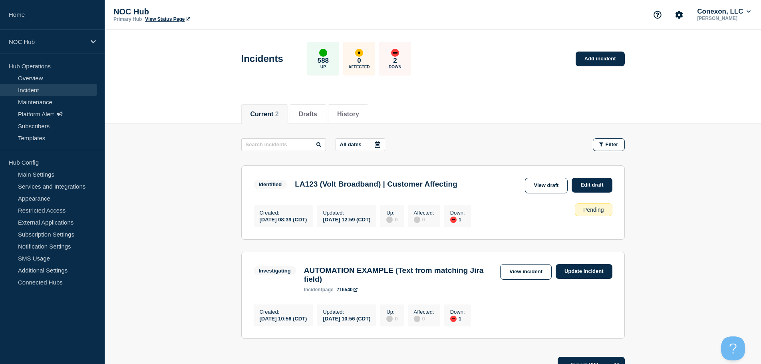
click at [29, 93] on link "Incident" at bounding box center [48, 90] width 97 height 12
click at [41, 73] on link "Overview" at bounding box center [48, 78] width 97 height 12
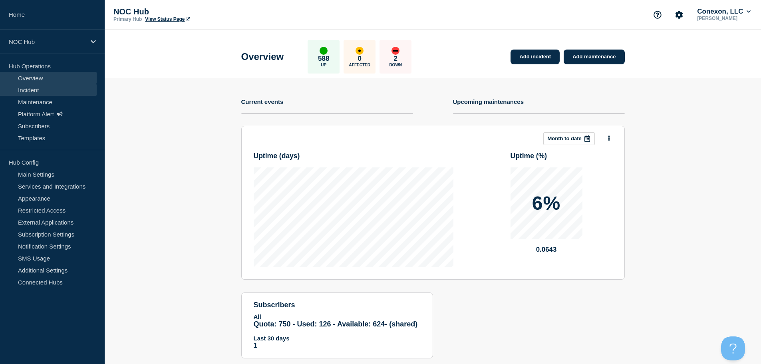
click at [33, 88] on link "Incident" at bounding box center [48, 90] width 97 height 12
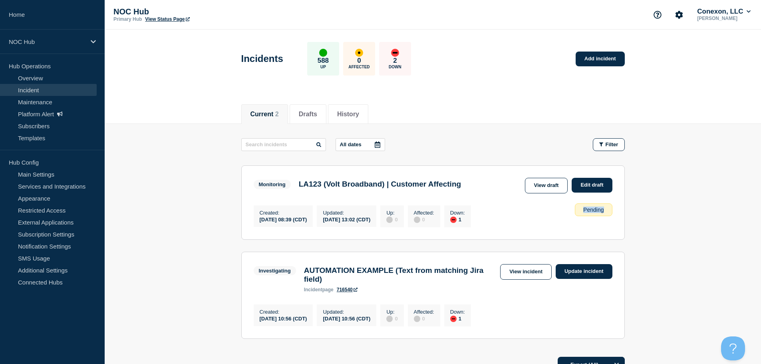
drag, startPoint x: 581, startPoint y: 214, endPoint x: 623, endPoint y: 212, distance: 42.0
click at [623, 212] on section "Monitoring LA123 (Volt Broadband) | Customer Affecting View draft Edit draft Cr…" at bounding box center [432, 202] width 383 height 74
click at [627, 212] on main "All dates Filter Monitoring 1 Down LA123 (Volt Broadband) | Customer Affecting …" at bounding box center [433, 237] width 656 height 227
drag, startPoint x: 585, startPoint y: 212, endPoint x: 608, endPoint y: 209, distance: 23.3
click at [605, 209] on div "Pending" at bounding box center [593, 209] width 37 height 13
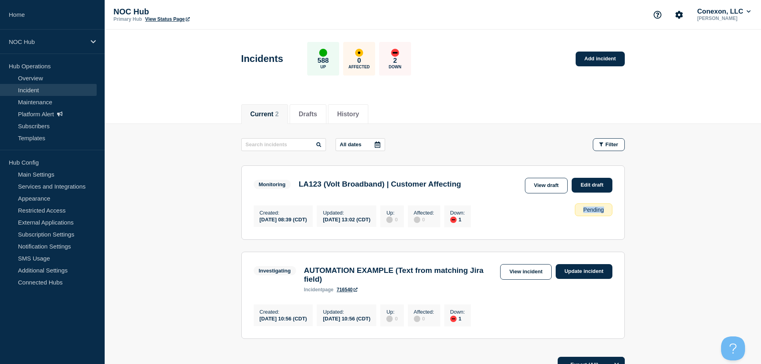
click at [608, 209] on div "Pending" at bounding box center [593, 209] width 37 height 13
click at [551, 189] on link "View draft" at bounding box center [546, 186] width 43 height 16
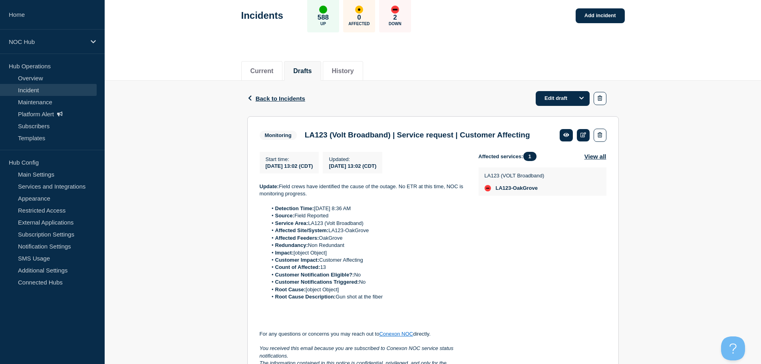
scroll to position [40, 0]
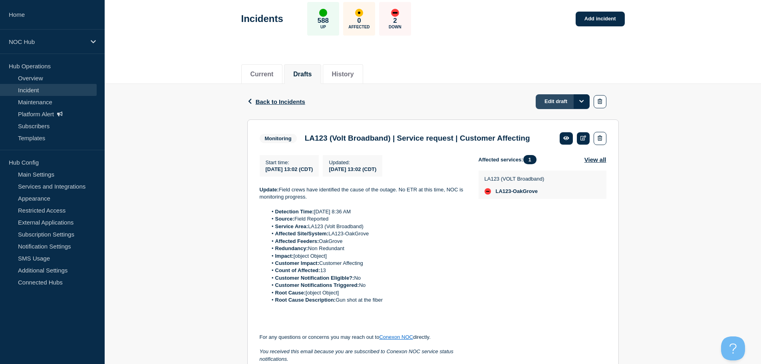
click at [549, 101] on link "Edit draft" at bounding box center [562, 101] width 54 height 15
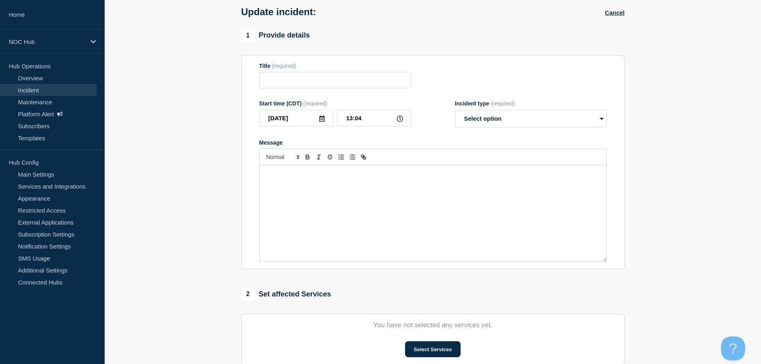
type input "LA123 (Volt Broadband) | Service request | Customer Affecting"
type input "13:02"
select select "monitoring"
radio input "false"
radio input "true"
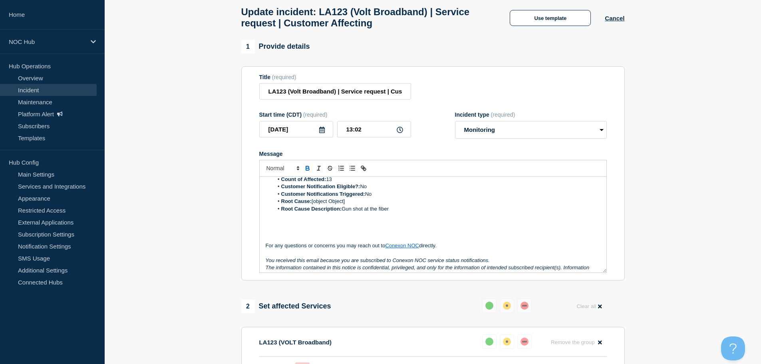
scroll to position [80, 0]
drag, startPoint x: 351, startPoint y: 204, endPoint x: 311, endPoint y: 204, distance: 39.1
click at [311, 204] on li "Root Cause: [object Object]" at bounding box center [436, 200] width 327 height 7
click at [334, 204] on li "Root Cause: Civilian inflicted" at bounding box center [436, 200] width 327 height 7
click at [355, 204] on li "Root Cause: Civilian Inflicted" at bounding box center [436, 200] width 327 height 7
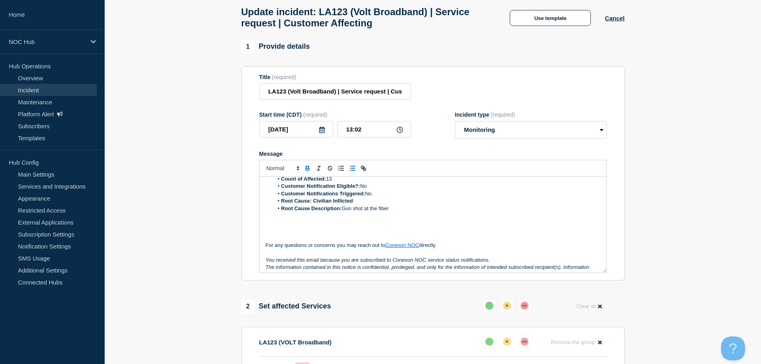
drag, startPoint x: 358, startPoint y: 203, endPoint x: 314, endPoint y: 206, distance: 44.0
click at [314, 204] on li "Root Cause: Civilian Inflicted" at bounding box center [436, 200] width 327 height 7
click at [410, 204] on li "Root Cause: Civilian Inflicted" at bounding box center [436, 200] width 327 height 7
click at [485, 233] on p "Message" at bounding box center [433, 230] width 335 height 7
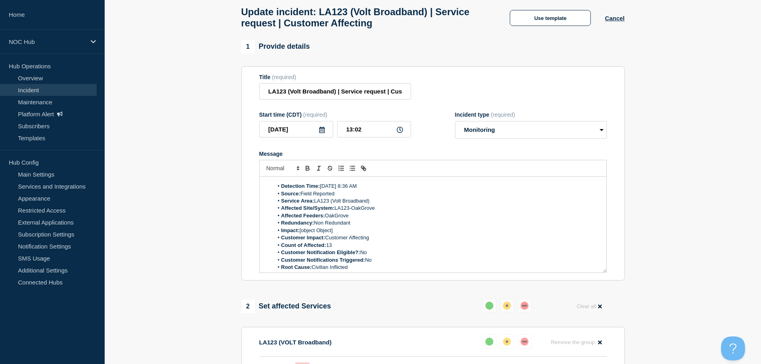
scroll to position [0, 0]
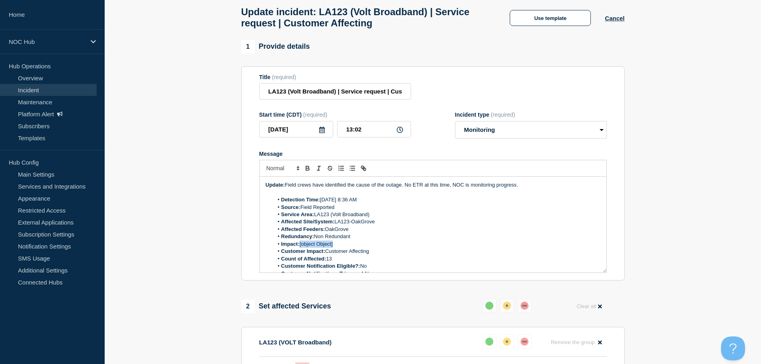
drag, startPoint x: 347, startPoint y: 247, endPoint x: 300, endPoint y: 246, distance: 46.3
click at [300, 246] on li "Impact: [object Object]" at bounding box center [436, 243] width 327 height 7
drag, startPoint x: 347, startPoint y: 245, endPoint x: 301, endPoint y: 244, distance: 46.3
click at [301, 244] on li "Impact: Minor" at bounding box center [436, 243] width 327 height 7
click at [410, 248] on li "Impact: Minor" at bounding box center [436, 243] width 327 height 7
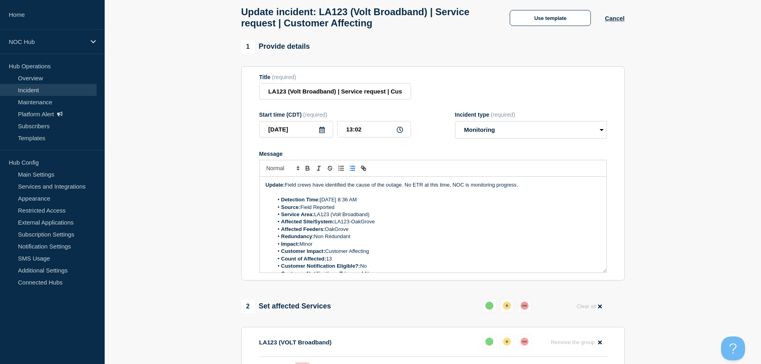
click at [420, 225] on li "Affected Site/System: LA123-OakGrove" at bounding box center [436, 221] width 327 height 7
click at [387, 211] on li "Source: Field Reported" at bounding box center [436, 207] width 327 height 7
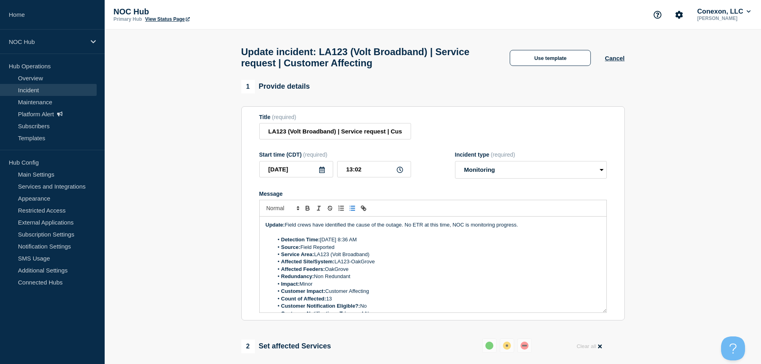
drag, startPoint x: 371, startPoint y: 244, endPoint x: 338, endPoint y: 244, distance: 33.5
click at [370, 243] on li "Detection Time: [DATE] 8:36 AM" at bounding box center [436, 239] width 327 height 7
click at [322, 241] on li "Detection Time: [DATE] 8:36 AM" at bounding box center [436, 239] width 327 height 7
click at [388, 236] on p "Message" at bounding box center [433, 232] width 335 height 7
click at [325, 243] on li "Detection Time: [DATE] 8:36 AM" at bounding box center [436, 239] width 327 height 7
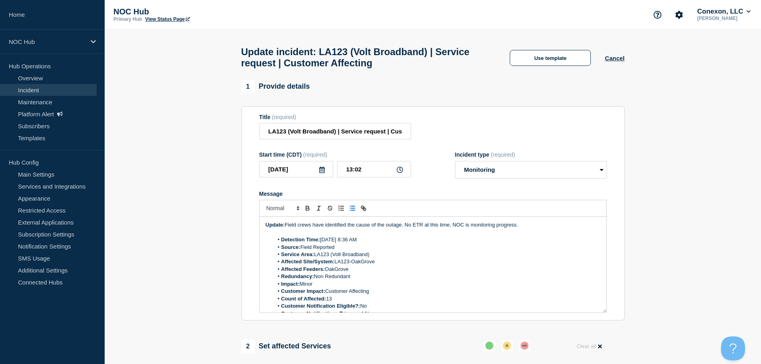
click at [364, 243] on li "Detection Time: [DATE] 8:36 AM" at bounding box center [436, 239] width 327 height 7
click at [333, 243] on li "Detection Time: [DATE] 8:36 AM" at bounding box center [436, 239] width 327 height 7
drag, startPoint x: 335, startPoint y: 242, endPoint x: 329, endPoint y: 239, distance: 6.4
click at [329, 239] on div "Update: Field crews have identified the cause of the outage. No ETR at this tim…" at bounding box center [433, 264] width 347 height 96
click at [362, 243] on li "Detection Time: [DATE] 8:36 AM" at bounding box center [436, 239] width 327 height 7
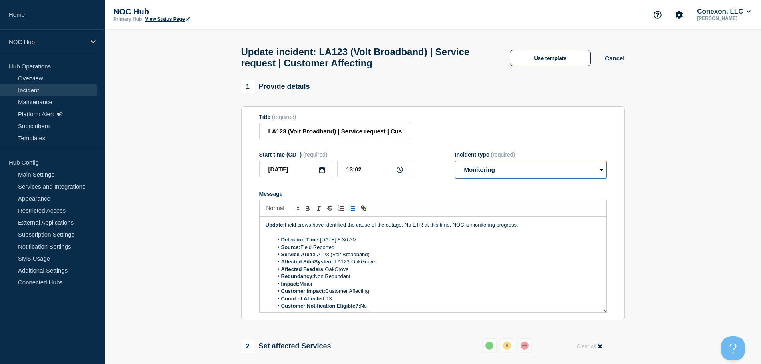
click at [516, 175] on select "Select option Investigating Identified Monitoring Resolved" at bounding box center [531, 170] width 152 height 18
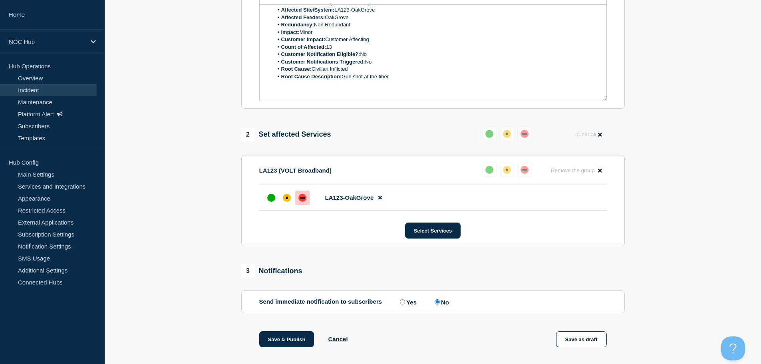
scroll to position [231, 0]
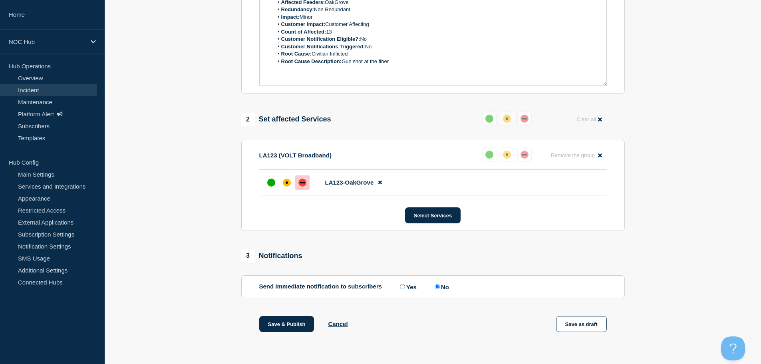
click at [403, 292] on section "Send immediate notification to subscribers Send immediate notification to subsc…" at bounding box center [432, 286] width 383 height 23
click at [403, 287] on input "Yes" at bounding box center [402, 286] width 5 height 5
radio input "true"
radio input "false"
click at [282, 324] on button "Save & Publish" at bounding box center [286, 324] width 55 height 16
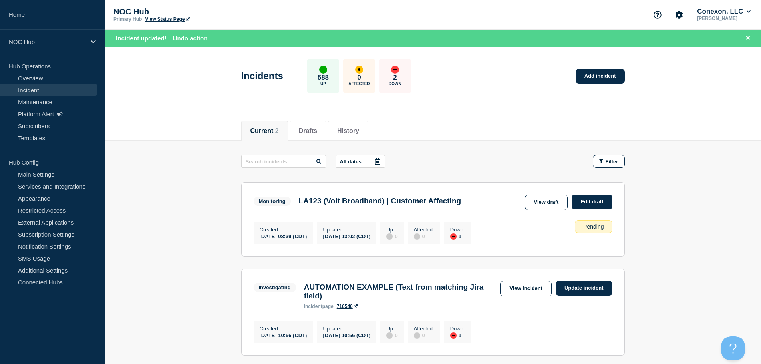
click at [516, 111] on header "Incidents 588 Up 0 Affected 2 Down Add incident" at bounding box center [433, 80] width 656 height 67
click at [20, 89] on link "Incident" at bounding box center [48, 90] width 97 height 12
click at [29, 80] on link "Overview" at bounding box center [48, 78] width 97 height 12
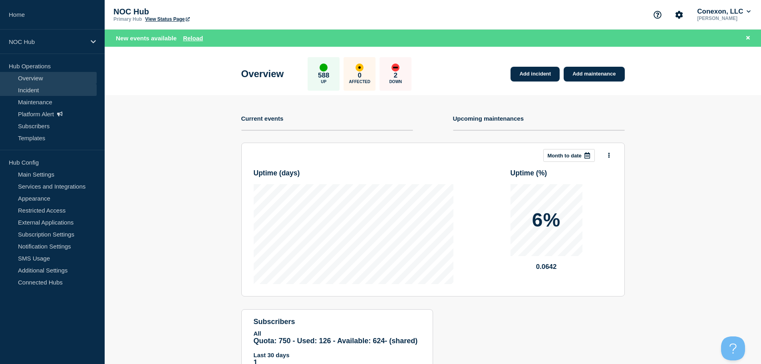
click at [40, 90] on link "Incident" at bounding box center [48, 90] width 97 height 12
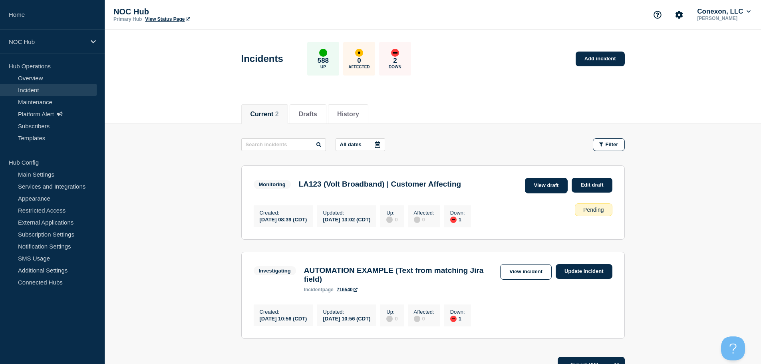
click at [550, 190] on link "View draft" at bounding box center [546, 186] width 43 height 16
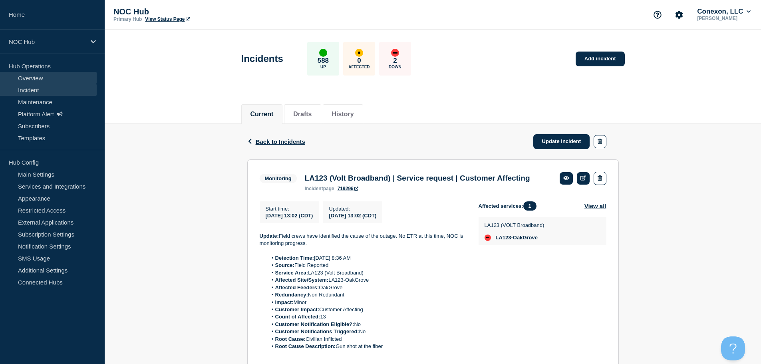
click at [40, 83] on link "Overview" at bounding box center [48, 78] width 97 height 12
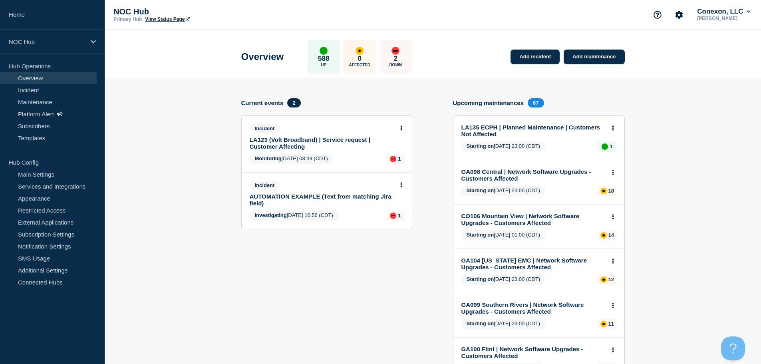
click at [399, 128] on button at bounding box center [401, 128] width 7 height 7
click at [405, 148] on link "View incident" at bounding box center [397, 147] width 33 height 6
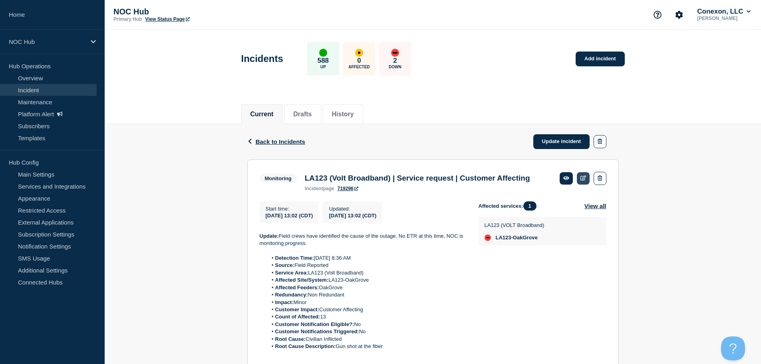
click at [584, 181] on link at bounding box center [583, 178] width 13 height 12
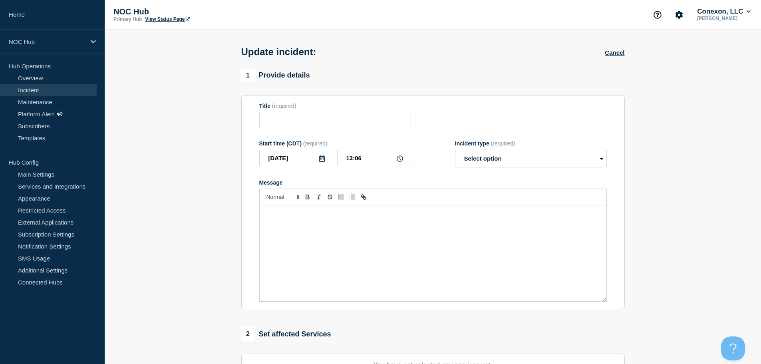
type input "LA123 (Volt Broadband) | Service request | Customer Affecting"
type input "13:02"
select select "monitoring"
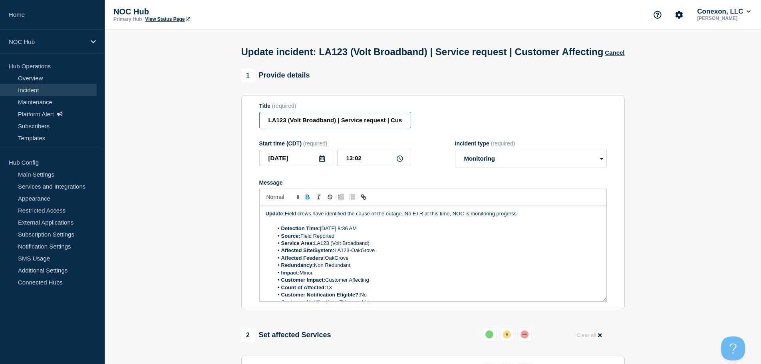
drag, startPoint x: 386, startPoint y: 135, endPoint x: 342, endPoint y: 135, distance: 43.9
click at [342, 128] on input "LA123 (Volt Broadband) | Service request | Customer Affecting" at bounding box center [335, 120] width 152 height 16
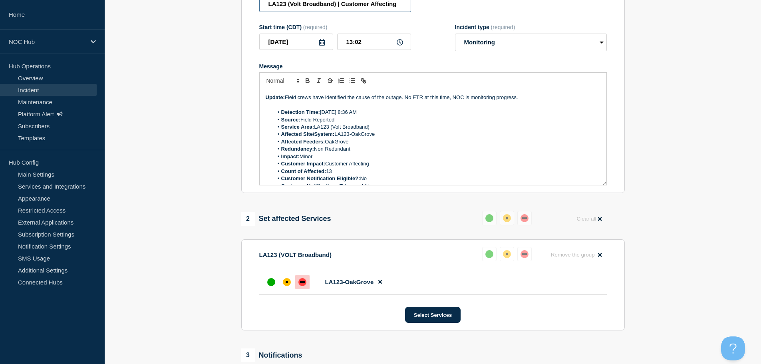
scroll to position [200, 0]
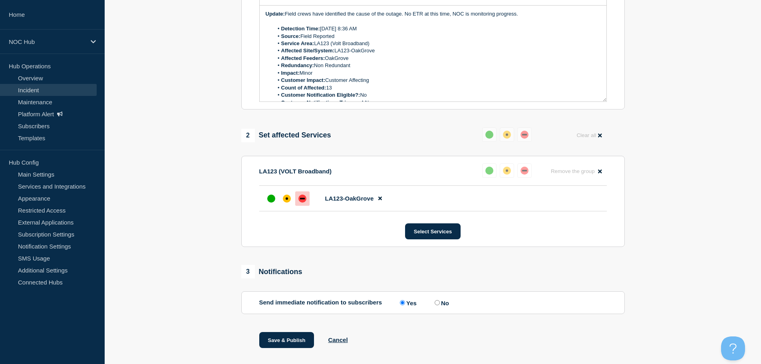
type input "LA123 (Volt Broadband) | Customer Affecting"
click at [436, 306] on label "No" at bounding box center [440, 303] width 16 height 8
click at [436, 305] on input "No" at bounding box center [436, 302] width 5 height 5
radio input "true"
radio input "false"
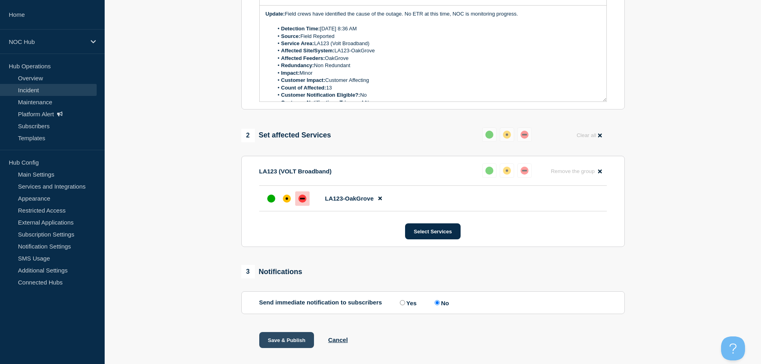
click at [276, 347] on button "Save & Publish" at bounding box center [286, 340] width 55 height 16
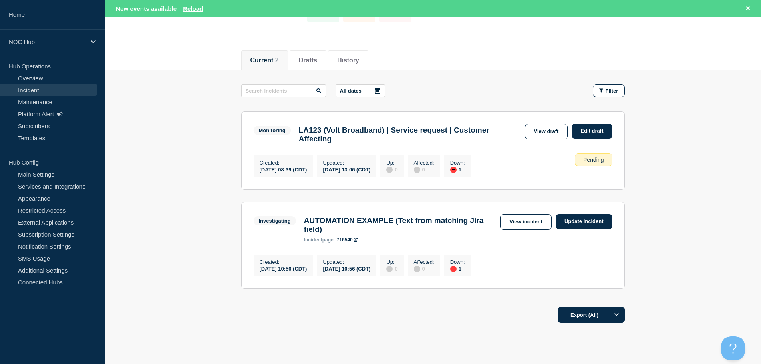
scroll to position [32, 0]
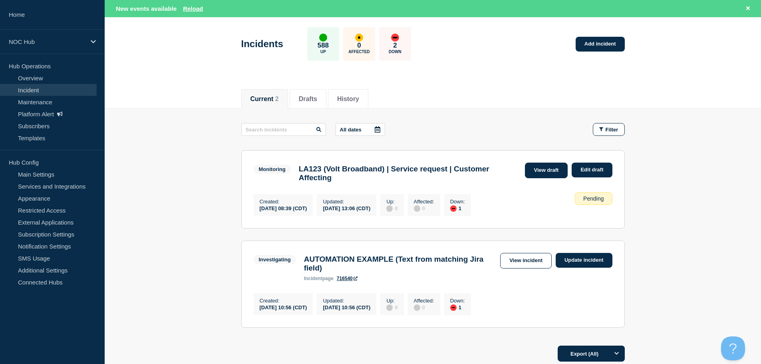
click at [549, 170] on link "View draft" at bounding box center [546, 171] width 43 height 16
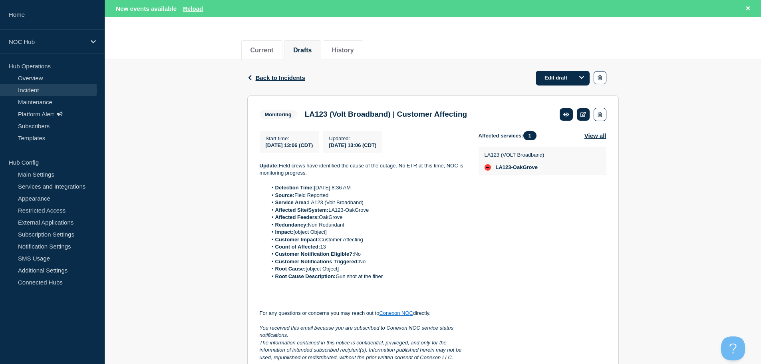
scroll to position [160, 0]
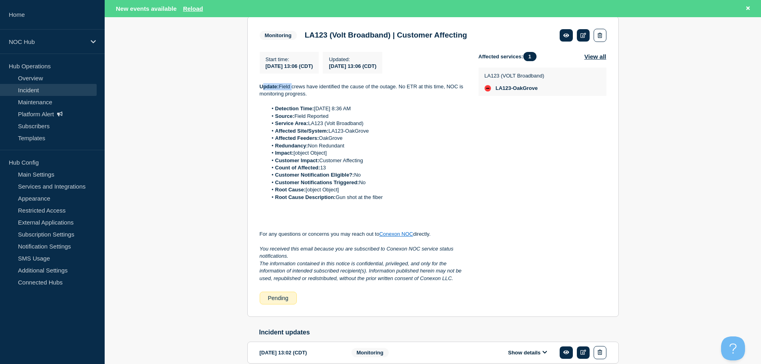
drag, startPoint x: 263, startPoint y: 86, endPoint x: 292, endPoint y: 88, distance: 29.6
click at [292, 88] on p "Update: Field crews have identified the cause of the outage. No ETR at this tim…" at bounding box center [363, 90] width 206 height 15
click at [310, 87] on p "Update: Field crews have identified the cause of the outage. No ETR at this tim…" at bounding box center [363, 90] width 206 height 15
drag, startPoint x: 251, startPoint y: 87, endPoint x: 298, endPoint y: 91, distance: 47.3
click at [277, 87] on section "Monitoring LA123 (Volt Broadband) | Customer Affecting Start time : [DATE] 13:0…" at bounding box center [432, 166] width 371 height 300
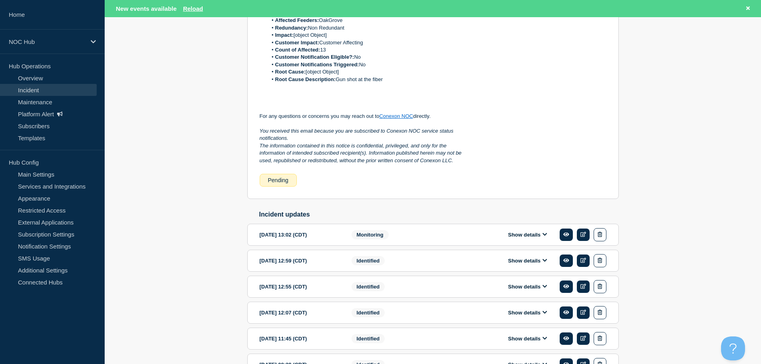
scroll to position [329, 0]
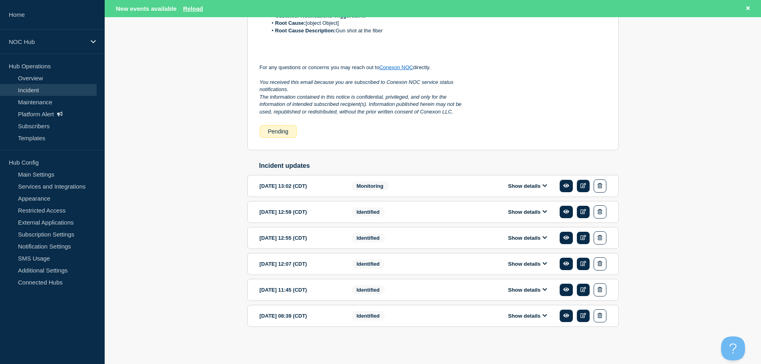
click at [530, 325] on section "[DATE] 08:39 (CDT) Show details Identified" at bounding box center [432, 316] width 371 height 22
click at [531, 313] on button "Show details" at bounding box center [528, 315] width 44 height 7
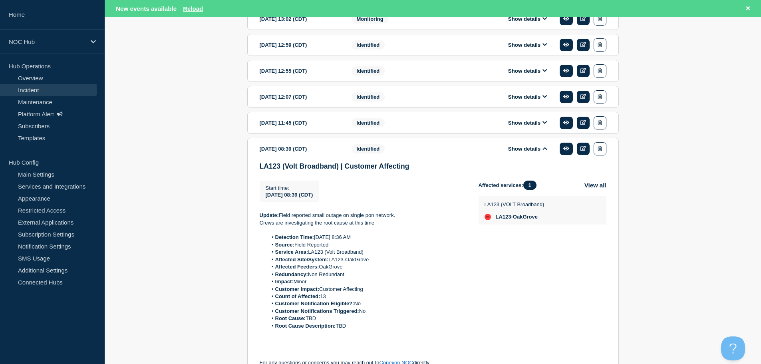
scroll to position [592, 0]
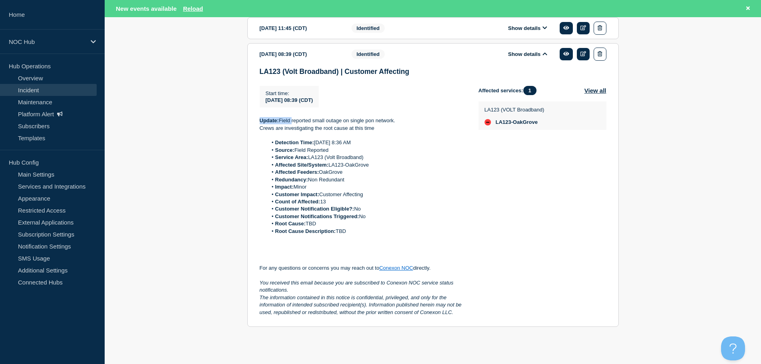
drag, startPoint x: 259, startPoint y: 120, endPoint x: 293, endPoint y: 120, distance: 34.3
click at [293, 120] on section "[DATE] 08:39 (CDT) Show details Identified LA123 (Volt Broadband) | Customer Af…" at bounding box center [432, 185] width 371 height 284
click at [365, 121] on p "Update: Field reported small outage on single pon network." at bounding box center [363, 120] width 206 height 7
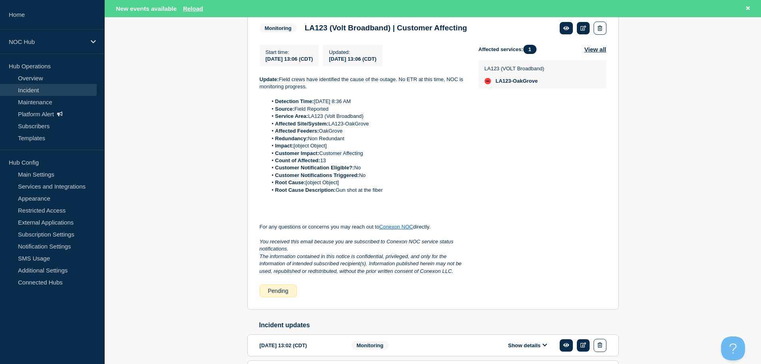
scroll to position [153, 0]
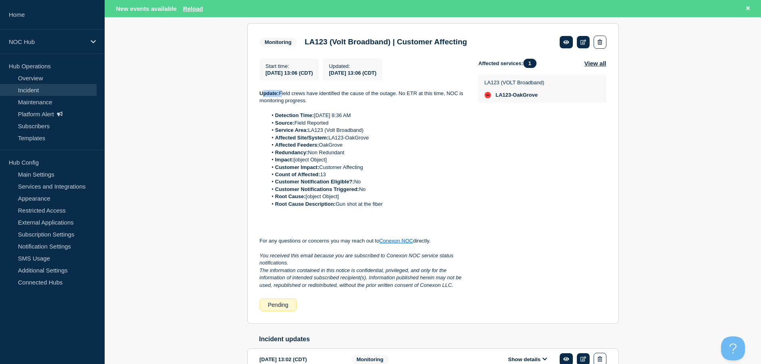
drag, startPoint x: 272, startPoint y: 97, endPoint x: 264, endPoint y: 96, distance: 8.1
click at [264, 97] on p "Update: Field crews have identified the cause of the outage. No ETR at this tim…" at bounding box center [363, 97] width 206 height 15
click at [292, 94] on p "Update: Field crews have identified the cause of the outage. No ETR at this tim…" at bounding box center [363, 97] width 206 height 15
drag, startPoint x: 337, startPoint y: 95, endPoint x: 461, endPoint y: 101, distance: 124.7
click at [430, 99] on p "Update: Field crews have identified the cause of the outage. No ETR at this tim…" at bounding box center [363, 97] width 206 height 15
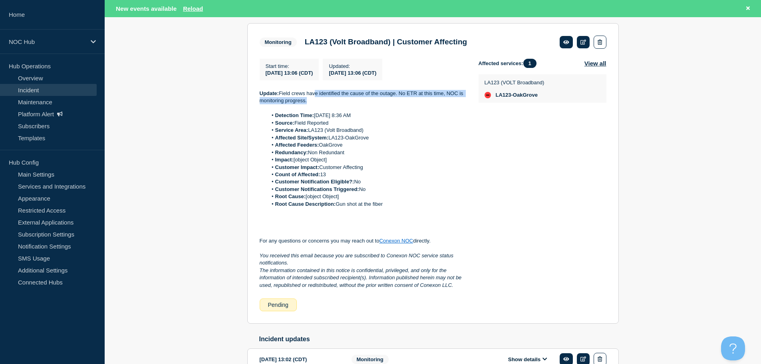
drag, startPoint x: 465, startPoint y: 102, endPoint x: 421, endPoint y: 112, distance: 45.3
click at [465, 103] on p "Update: Field crews have identified the cause of the outage. No ETR at this tim…" at bounding box center [363, 97] width 206 height 15
click at [266, 90] on div "Start time : [DATE] 13:06 (CDT) Updated : [DATE] 13:06 (CDT) Update: Field crew…" at bounding box center [369, 185] width 219 height 252
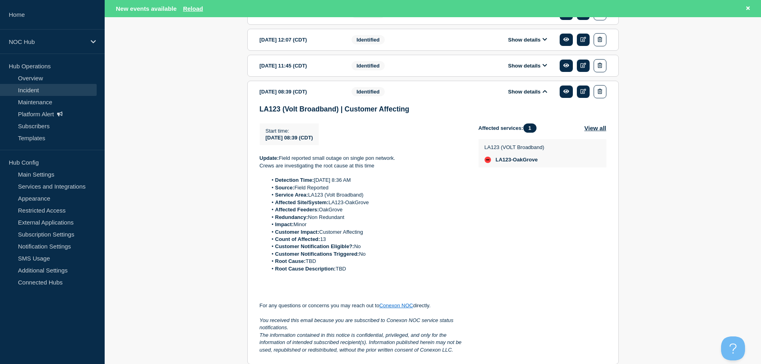
scroll to position [512, 0]
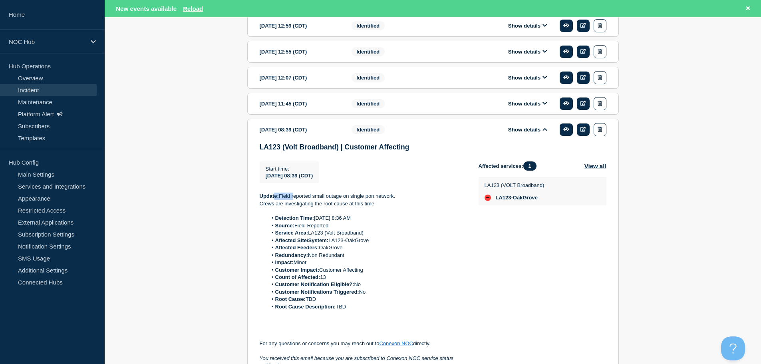
drag, startPoint x: 274, startPoint y: 197, endPoint x: 314, endPoint y: 196, distance: 40.0
click at [314, 196] on div "Start time : [DATE] 08:39 (CDT) Start time [DATE] 08:39 (CDT) Update: Field rep…" at bounding box center [369, 276] width 219 height 230
click at [427, 197] on p "Update: Field reported small outage on single pon network." at bounding box center [363, 195] width 206 height 7
drag, startPoint x: 257, startPoint y: 197, endPoint x: 289, endPoint y: 198, distance: 32.0
click at [282, 200] on section "[DATE] 08:39 (CDT) Show details Identified LA123 (Volt Broadband) | Customer Af…" at bounding box center [432, 261] width 371 height 284
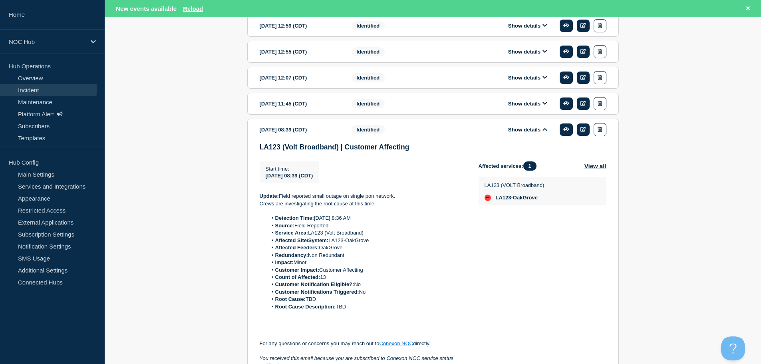
click at [311, 197] on p "Update: Field reported small outage on single pon network." at bounding box center [363, 195] width 206 height 7
drag, startPoint x: 291, startPoint y: 198, endPoint x: 382, endPoint y: 201, distance: 91.1
click at [363, 200] on p "Update: Field reported small outage on single pon network." at bounding box center [363, 195] width 206 height 7
drag, startPoint x: 399, startPoint y: 201, endPoint x: 389, endPoint y: 201, distance: 9.6
click at [398, 200] on p "Update: Field reported small outage on single pon network." at bounding box center [363, 195] width 206 height 7
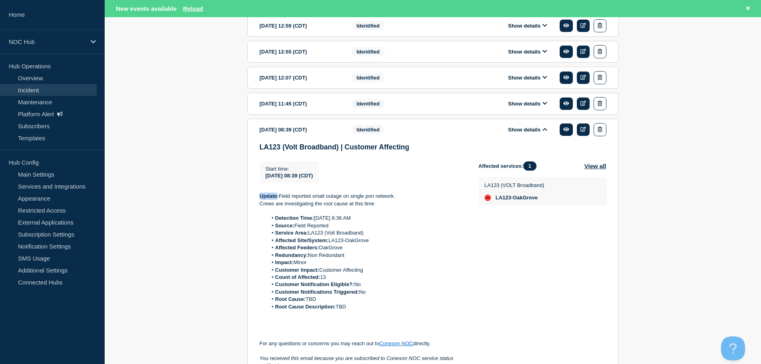
drag, startPoint x: 260, startPoint y: 200, endPoint x: 277, endPoint y: 199, distance: 17.6
click at [277, 199] on strong "Update:" at bounding box center [269, 196] width 19 height 6
click at [342, 251] on li "Affected Feeders: OakGrove" at bounding box center [366, 247] width 198 height 7
drag, startPoint x: 280, startPoint y: 199, endPoint x: 301, endPoint y: 198, distance: 20.8
click at [264, 200] on p "Update: Field reported small outage on single pon network." at bounding box center [363, 195] width 206 height 7
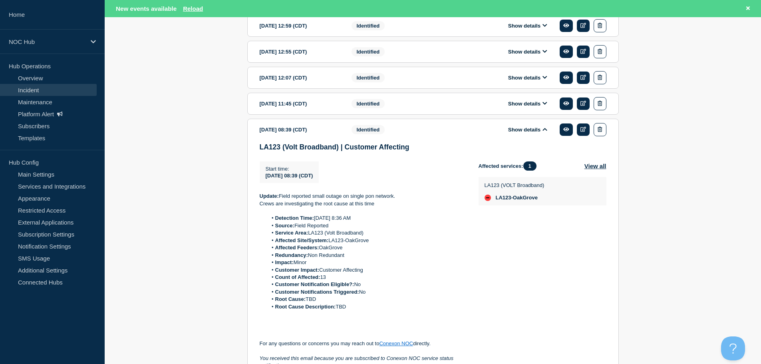
click at [330, 198] on p "Update: Field reported small outage on single pon network." at bounding box center [363, 195] width 206 height 7
drag, startPoint x: 280, startPoint y: 199, endPoint x: 263, endPoint y: 202, distance: 17.3
click at [263, 199] on strong "Update:" at bounding box center [269, 196] width 19 height 6
click at [306, 193] on div "Start time : [DATE] 08:39 (CDT) Start time [DATE] 08:39 (CDT) Update: Field rep…" at bounding box center [369, 276] width 219 height 230
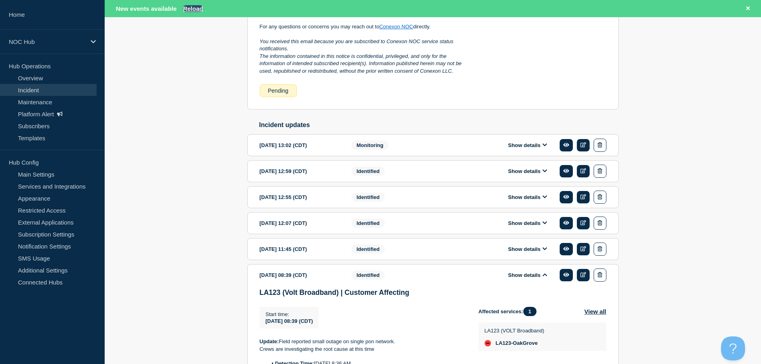
scroll to position [353, 0]
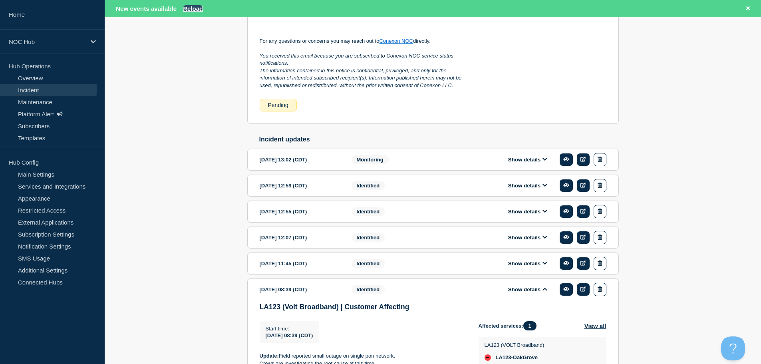
click at [193, 9] on button "Reload" at bounding box center [193, 8] width 20 height 7
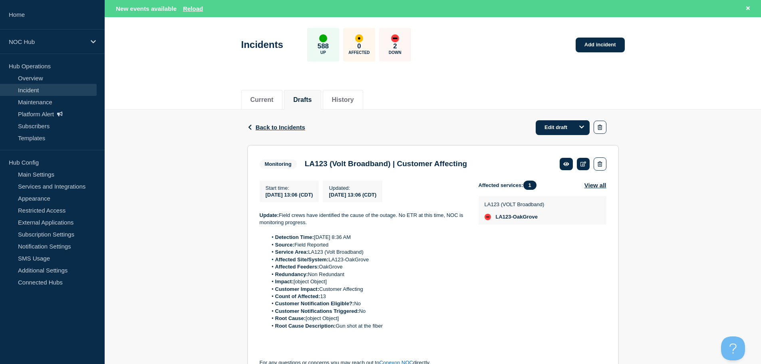
scroll to position [40, 0]
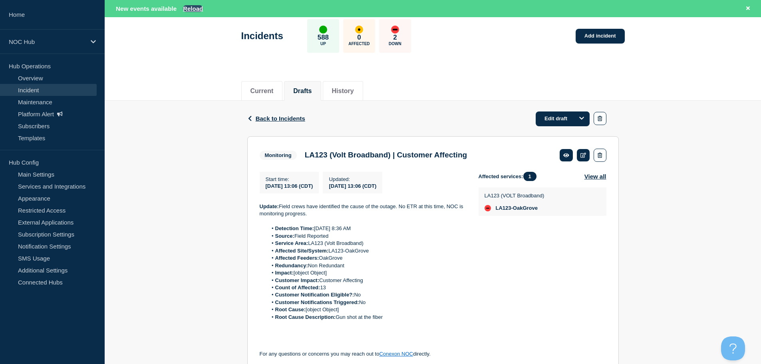
click at [192, 9] on button "Reload" at bounding box center [193, 8] width 20 height 7
click at [195, 10] on button "Reload" at bounding box center [193, 8] width 20 height 7
click at [56, 93] on link "Incident" at bounding box center [48, 90] width 97 height 12
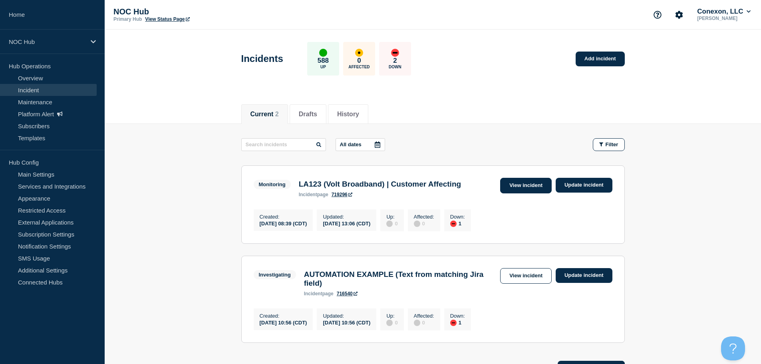
click at [517, 184] on link "View incident" at bounding box center [526, 186] width 52 height 16
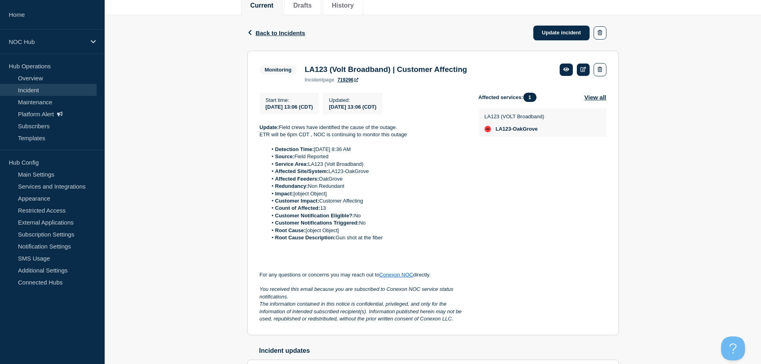
scroll to position [120, 0]
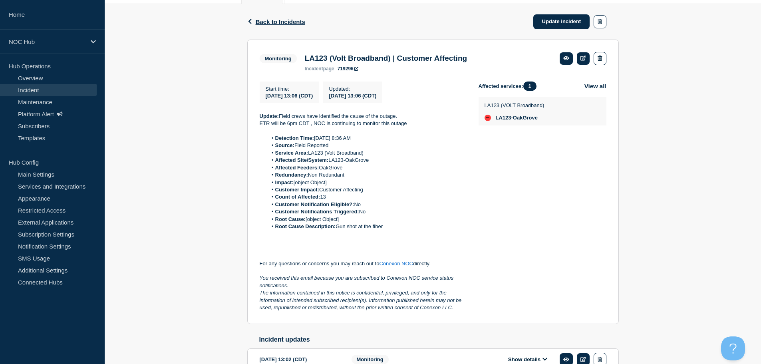
click at [225, 354] on div "Back Back to Incidents Update incident Monitoring LA123 (Volt Broadband) | Cust…" at bounding box center [433, 264] width 656 height 521
